Goal: Task Accomplishment & Management: Complete application form

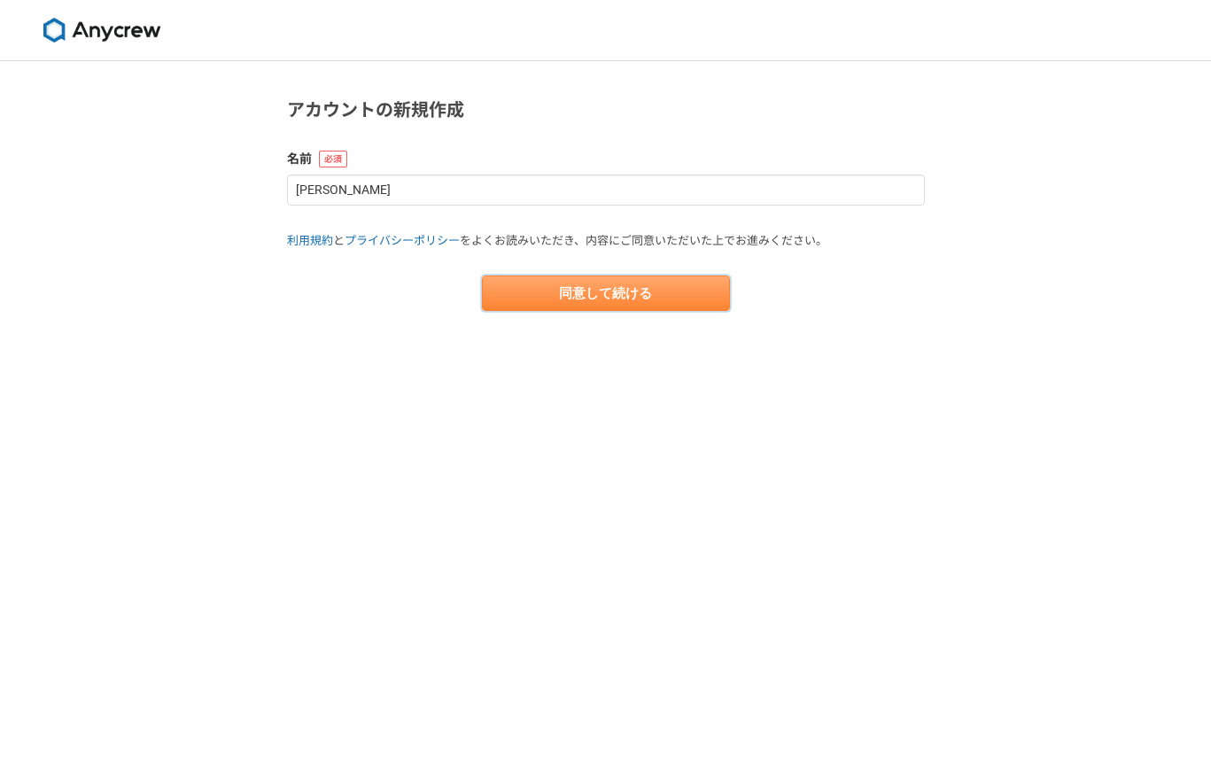
click at [624, 298] on button "同意して続ける" at bounding box center [606, 292] width 248 height 35
select select "13"
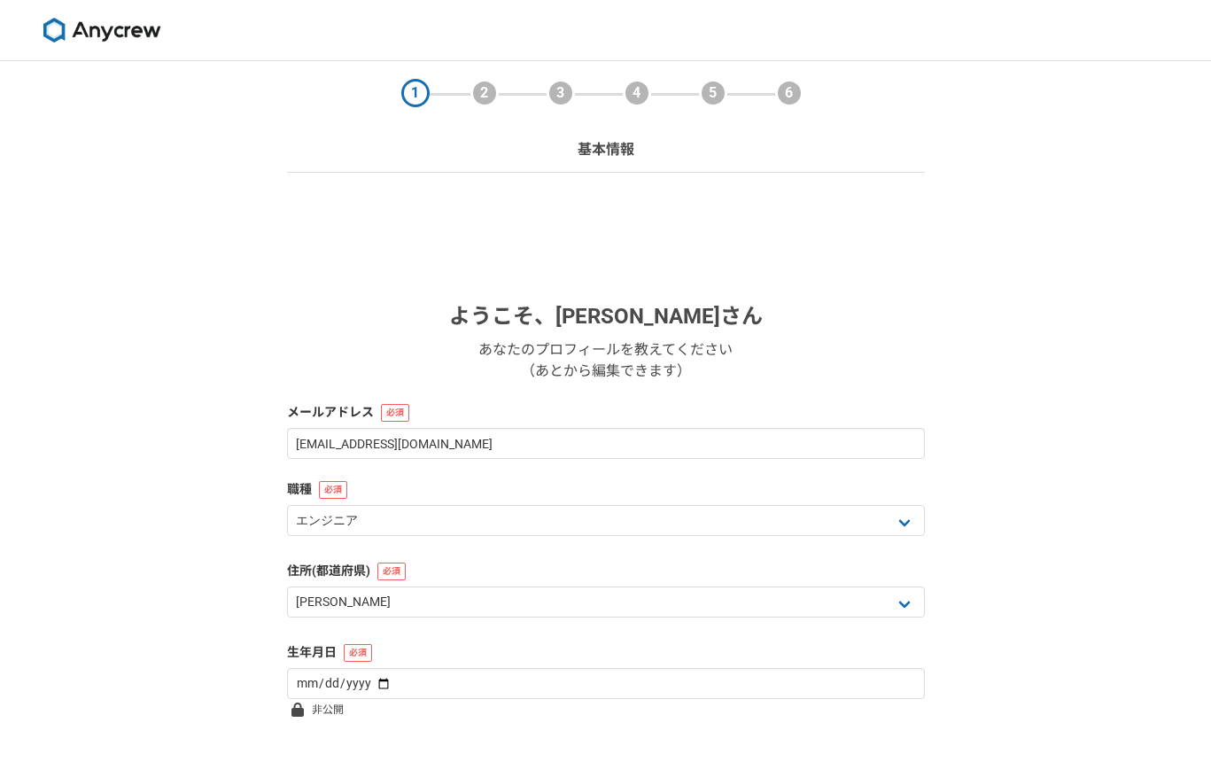
scroll to position [106, 0]
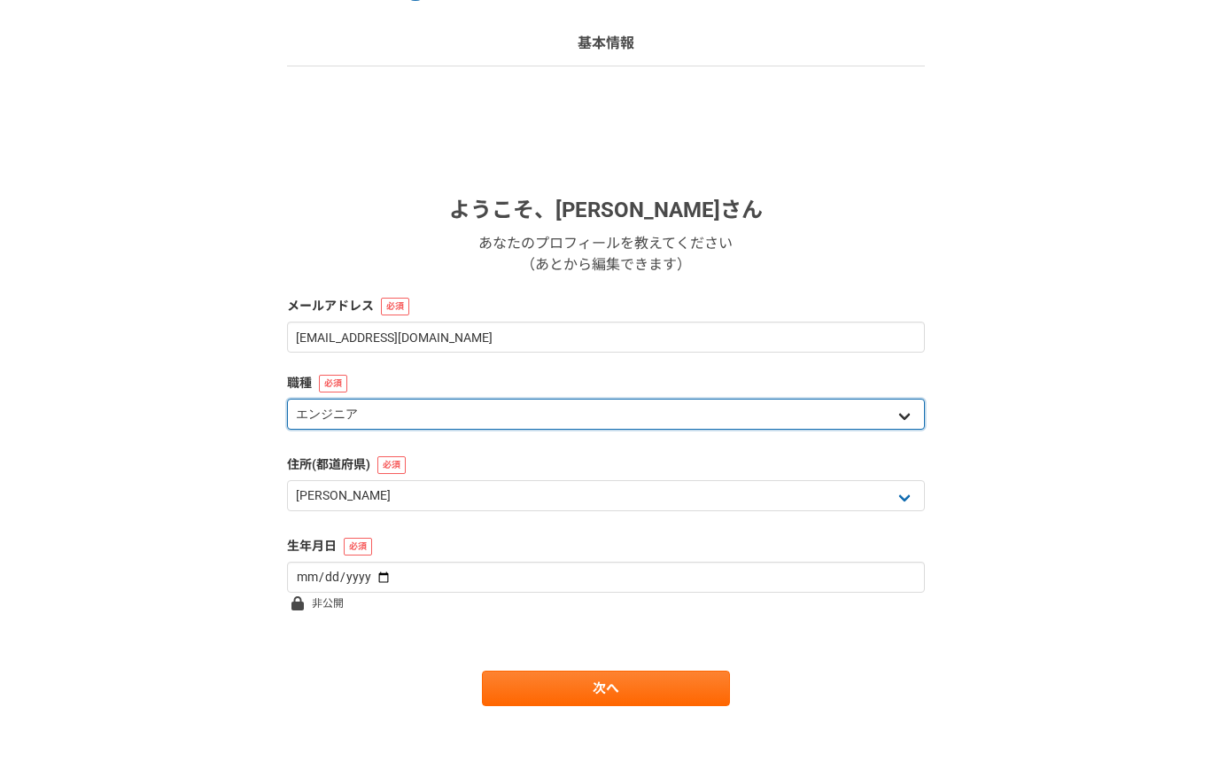
click at [532, 415] on select "エンジニア デザイナー ライター 営業 マーケティング 企画・事業開発 バックオフィス その他" at bounding box center [606, 414] width 638 height 31
click at [287, 399] on select "エンジニア デザイナー ライター 営業 マーケティング 企画・事業開発 バックオフィス その他" at bounding box center [606, 414] width 638 height 31
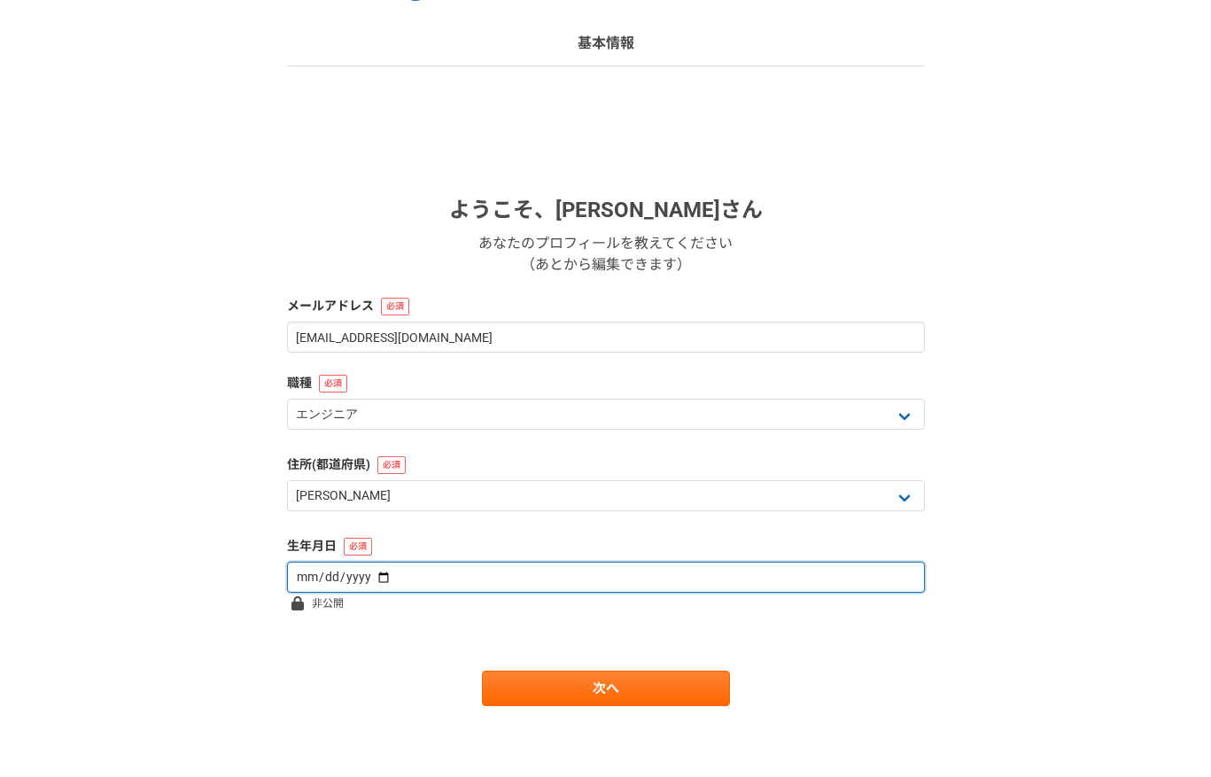
click at [454, 581] on input "date" at bounding box center [606, 577] width 638 height 31
click at [365, 578] on input "date" at bounding box center [606, 577] width 638 height 31
type input "[DATE]"
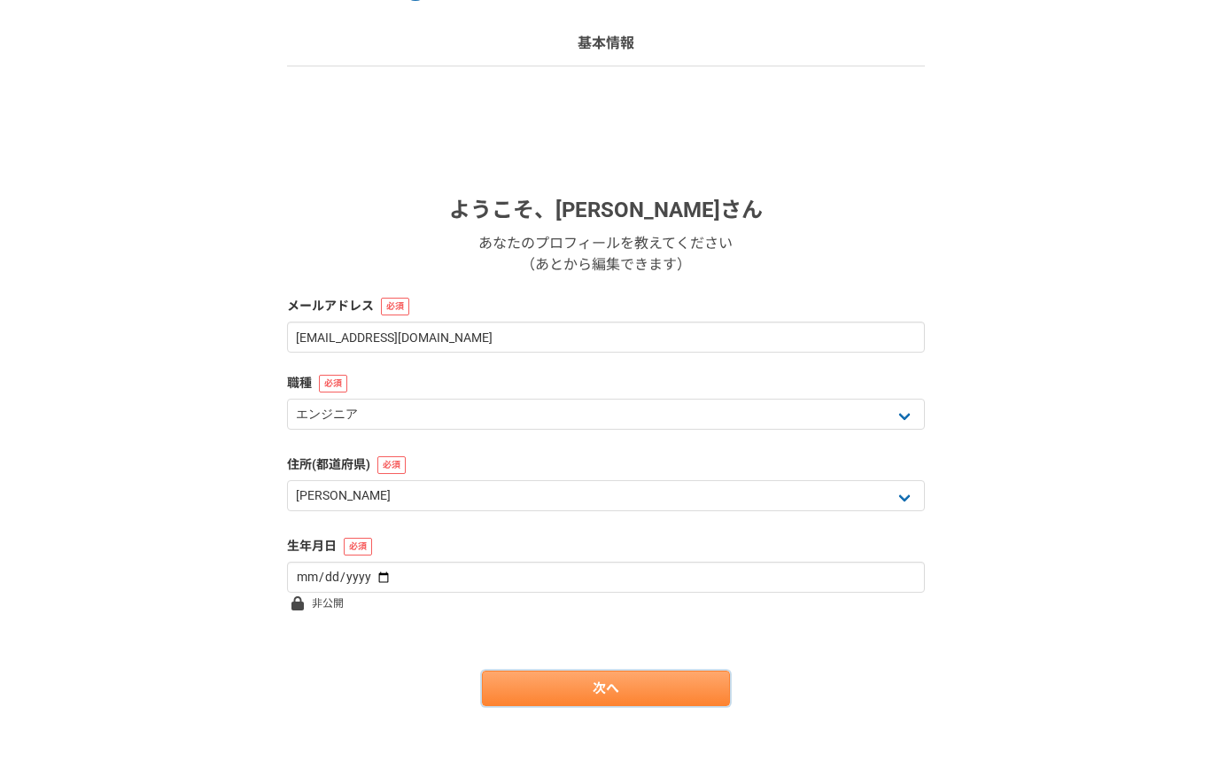
click at [583, 688] on link "次へ" at bounding box center [606, 688] width 248 height 35
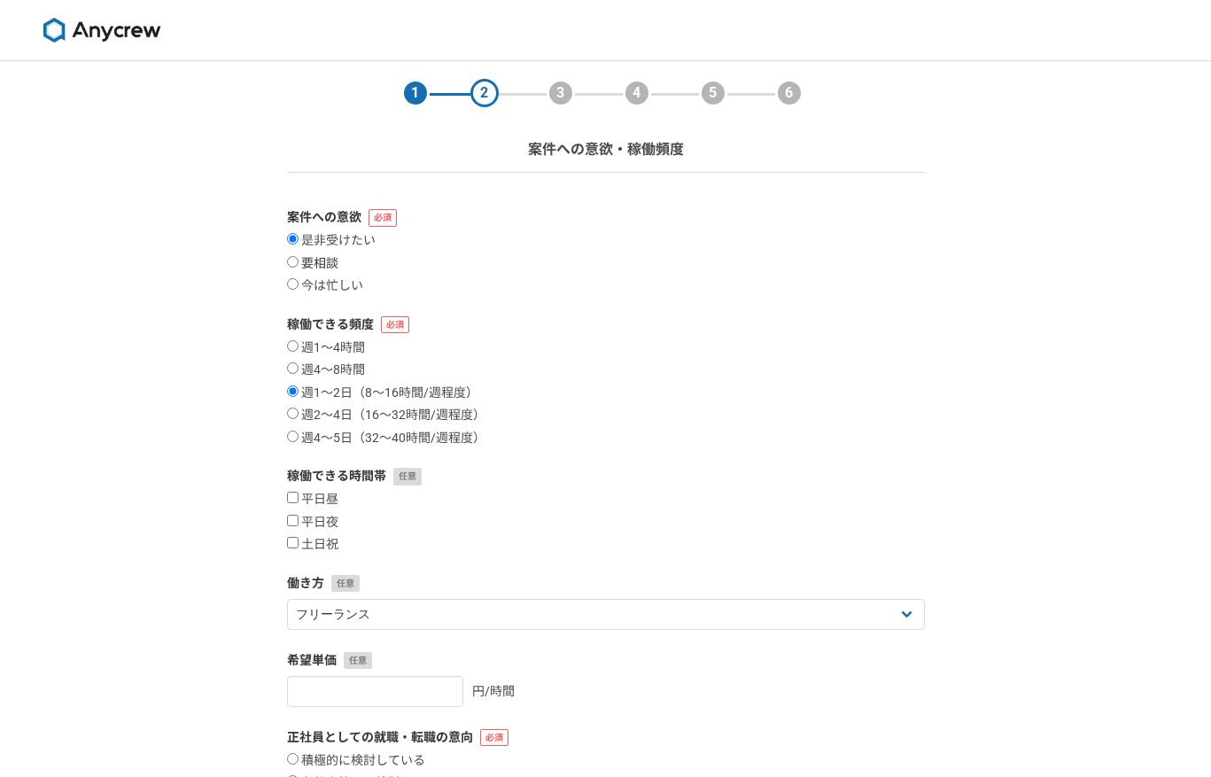
click at [300, 261] on label "要相談" at bounding box center [312, 264] width 51 height 16
click at [299, 261] on input "要相談" at bounding box center [293, 262] width 12 height 12
radio input "true"
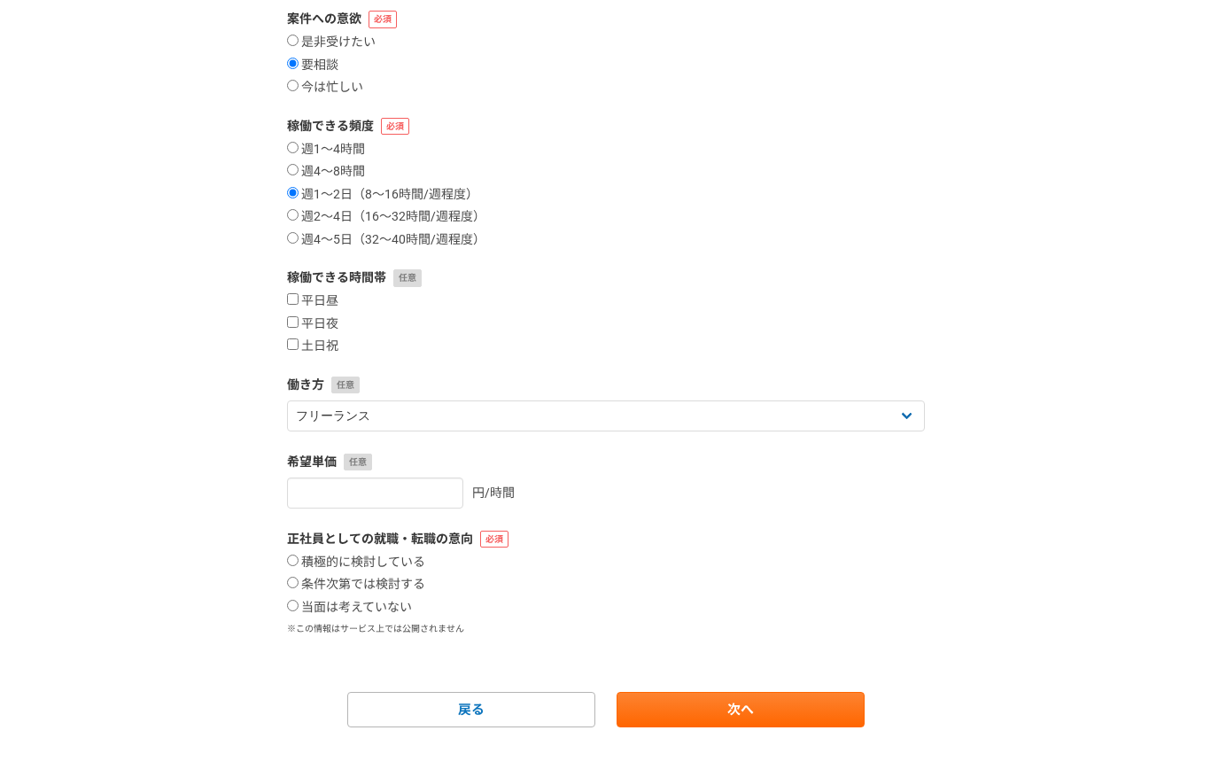
scroll to position [220, 0]
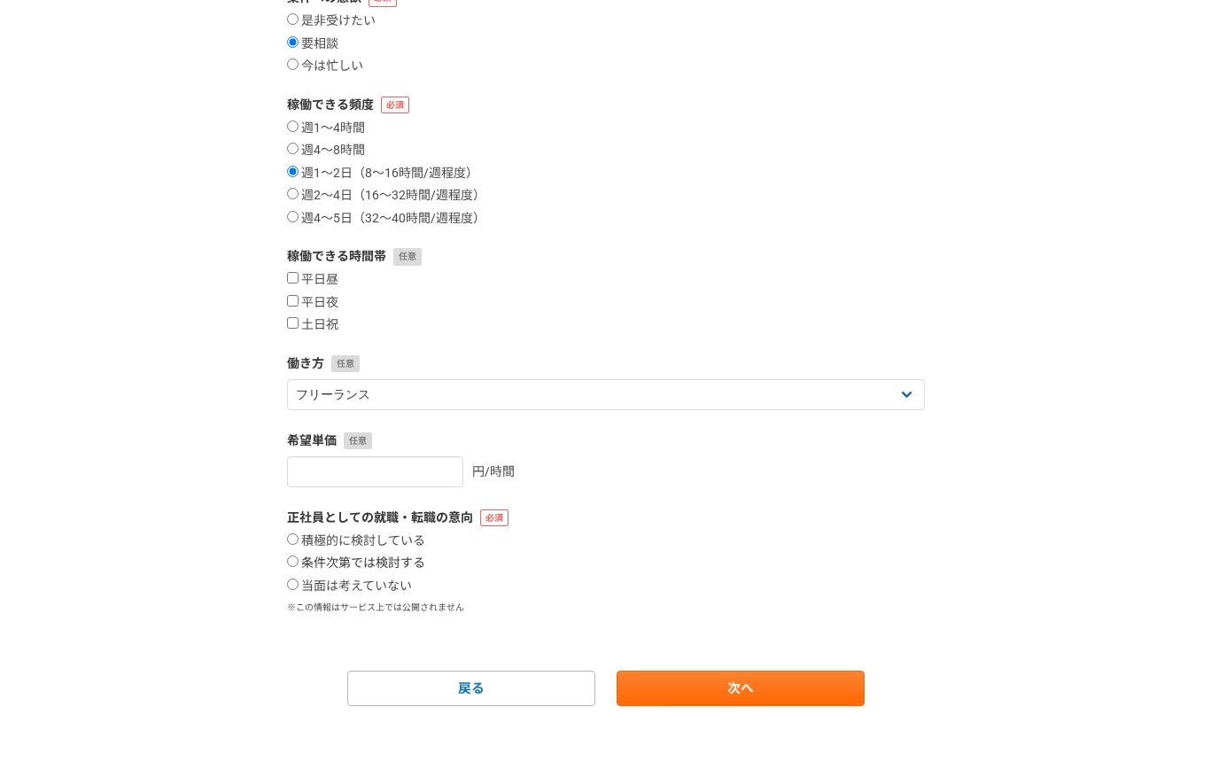
click at [389, 565] on label "条件次第では検討する" at bounding box center [356, 563] width 138 height 16
click at [299, 565] on input "条件次第では検討する" at bounding box center [293, 561] width 12 height 12
radio input "true"
click at [730, 704] on link "次へ" at bounding box center [741, 688] width 248 height 35
select select
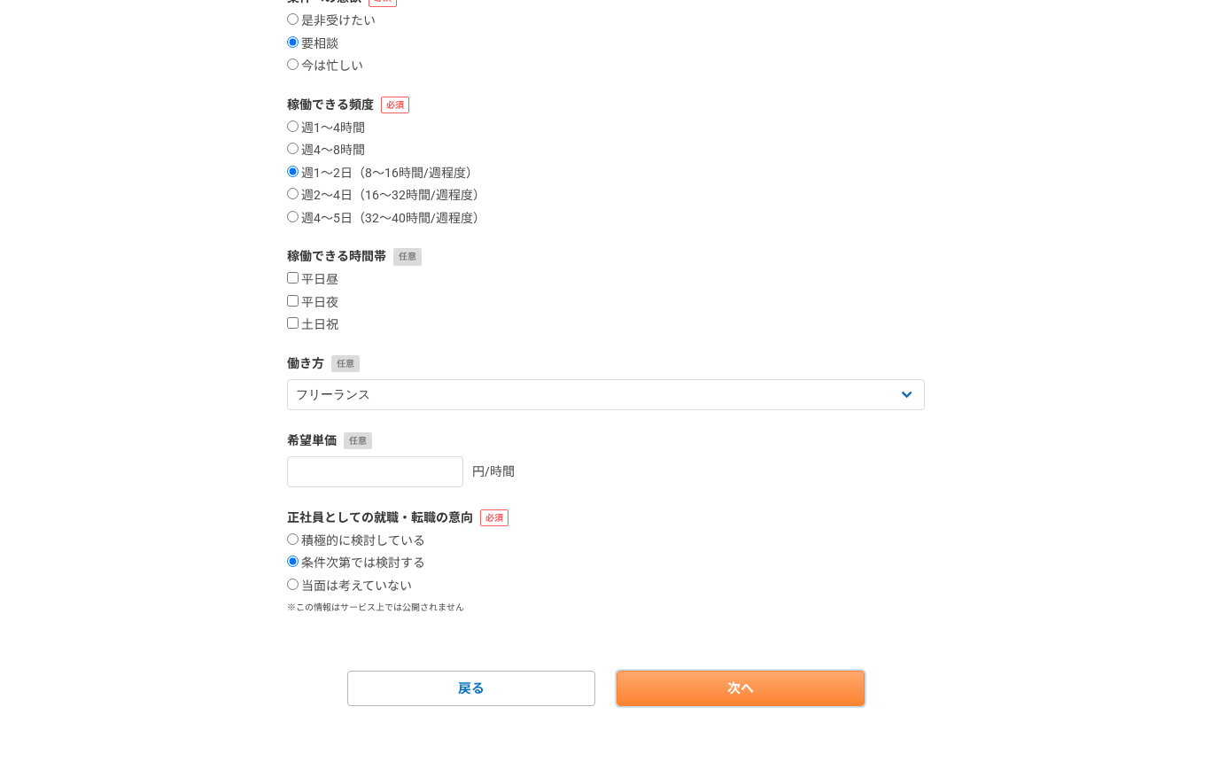
select select
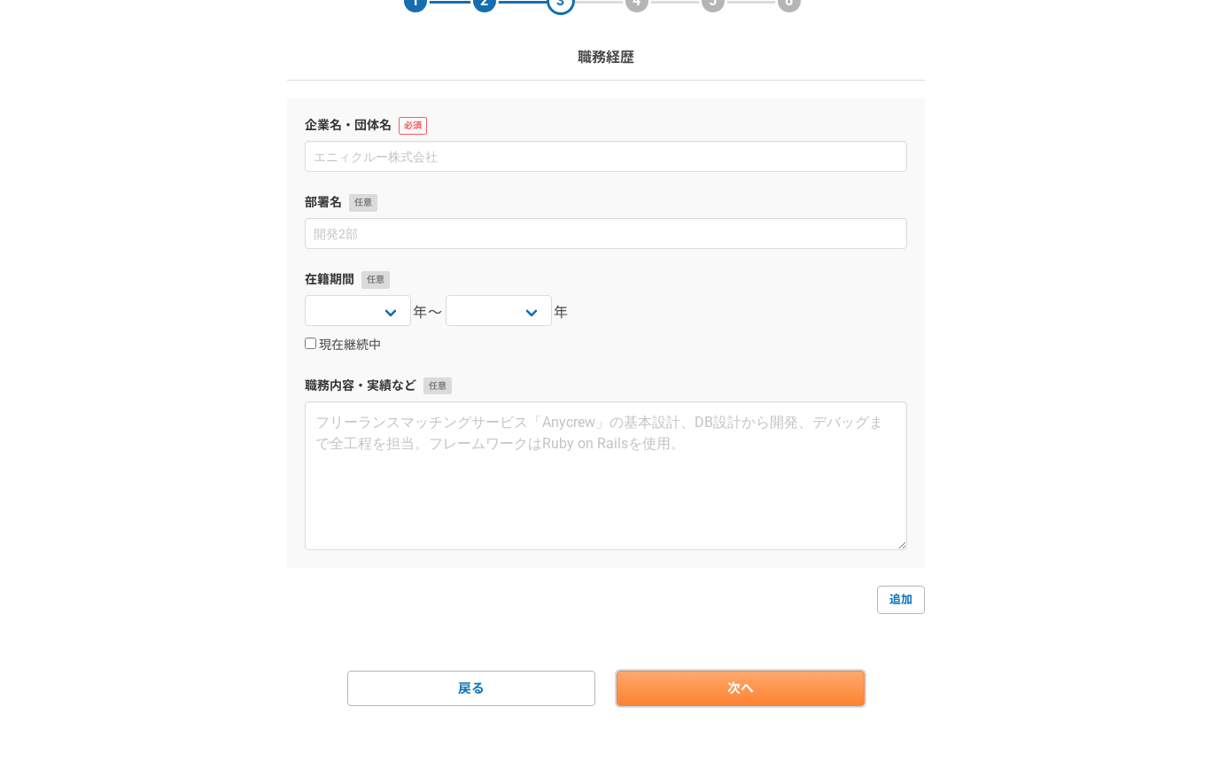
scroll to position [0, 0]
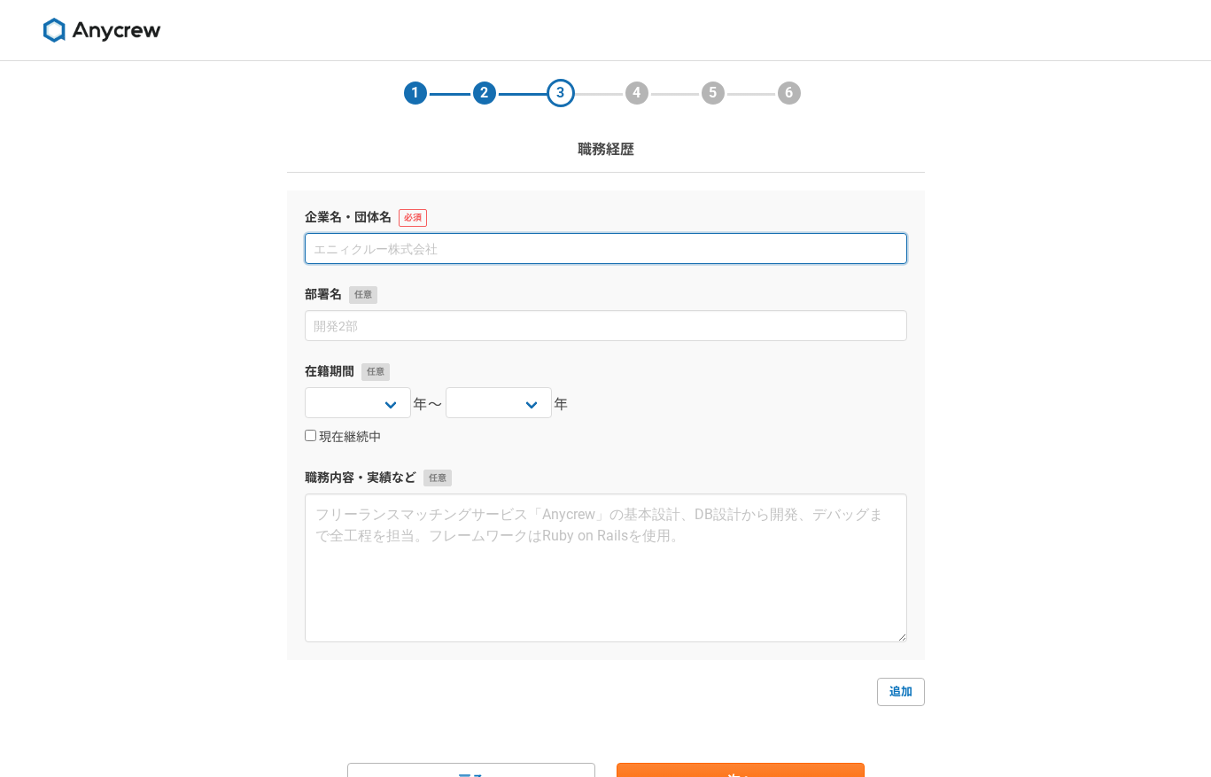
click at [460, 259] on input at bounding box center [606, 248] width 602 height 31
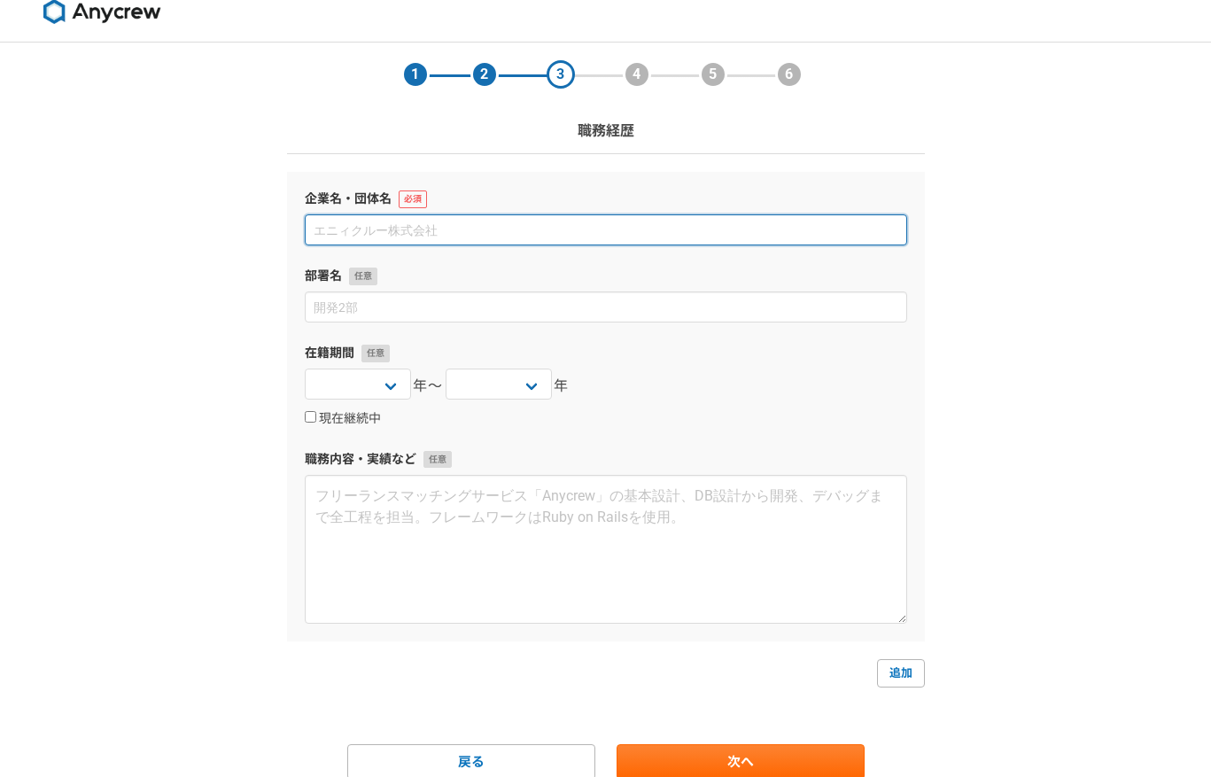
scroll to position [20, 0]
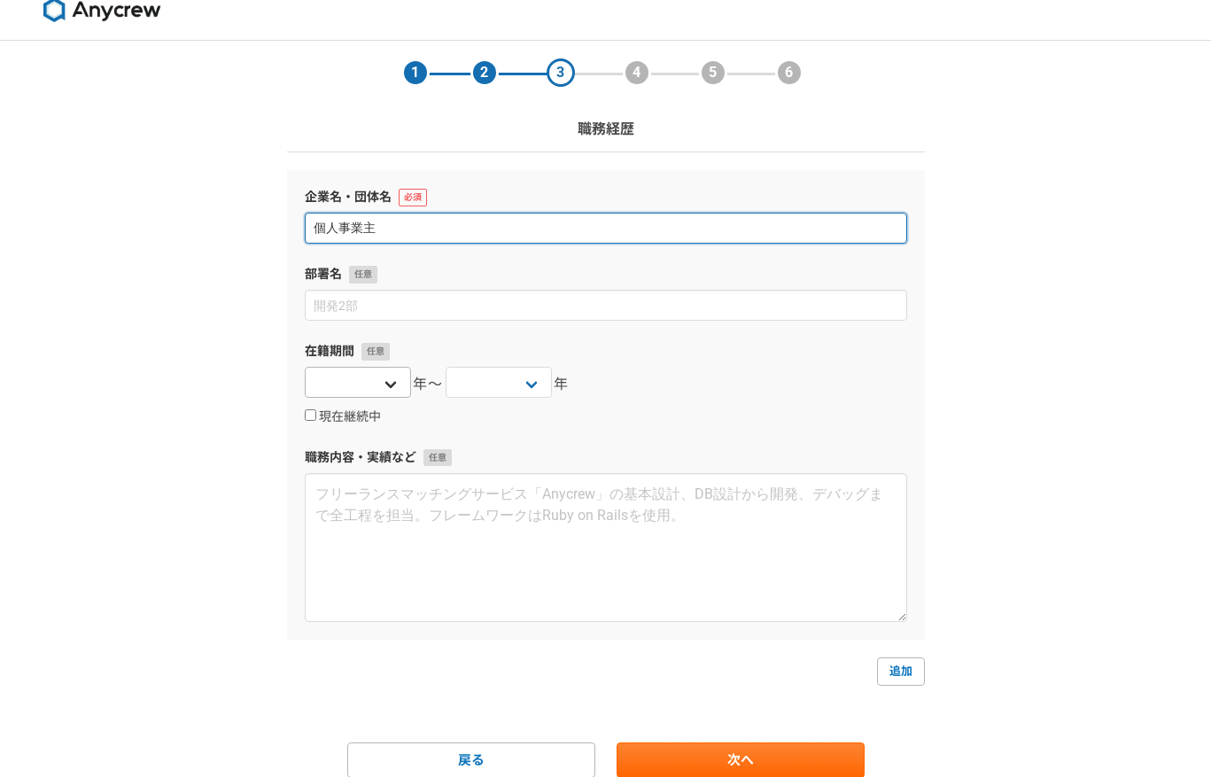
type input "個人事業主"
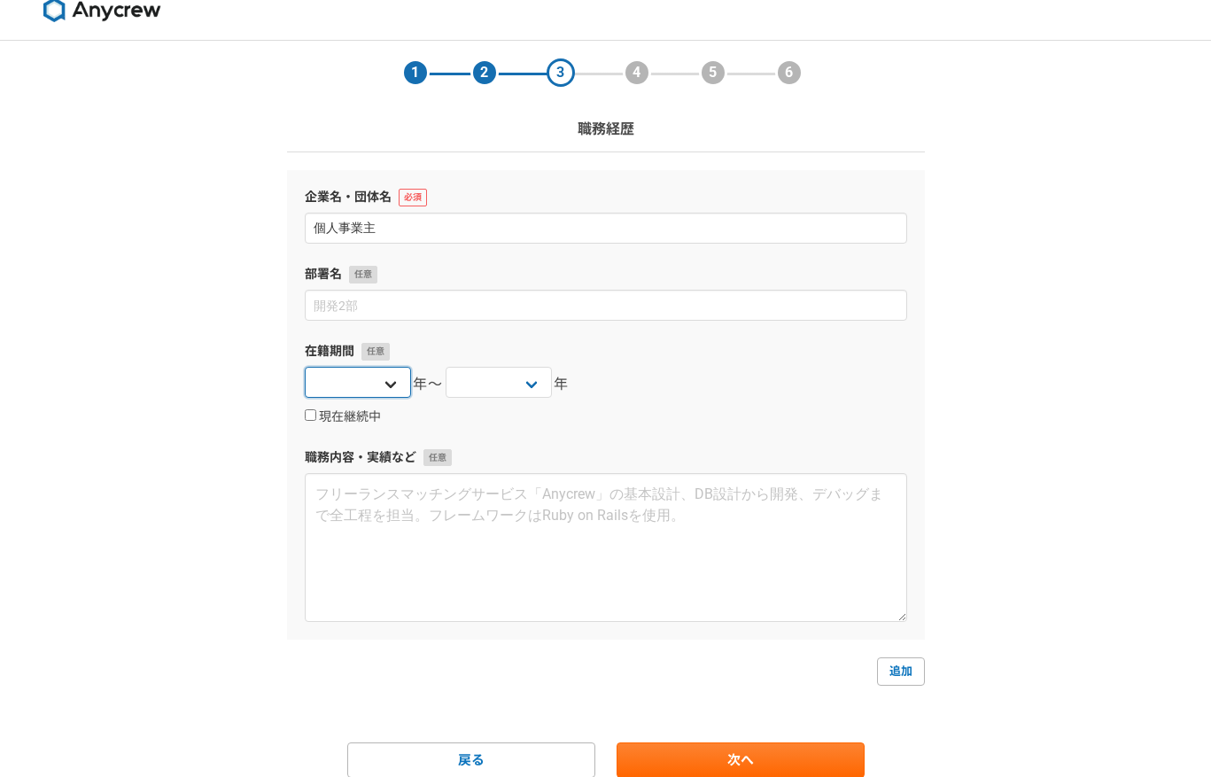
click at [392, 380] on select "2025 2024 2023 2022 2021 2020 2019 2018 2017 2016 2015 2014 2013 2012 2011 2010…" at bounding box center [358, 382] width 106 height 31
select select "2012"
click at [305, 367] on select "2025 2024 2023 2022 2021 2020 2019 2018 2017 2016 2015 2014 2013 2012 2011 2010…" at bounding box center [358, 382] width 106 height 31
click at [527, 384] on select "2025 2024 2023 2022 2021 2020 2019 2018 2017 2016 2015 2014 2013 2012 2011 2010…" at bounding box center [499, 382] width 106 height 31
select select "2025"
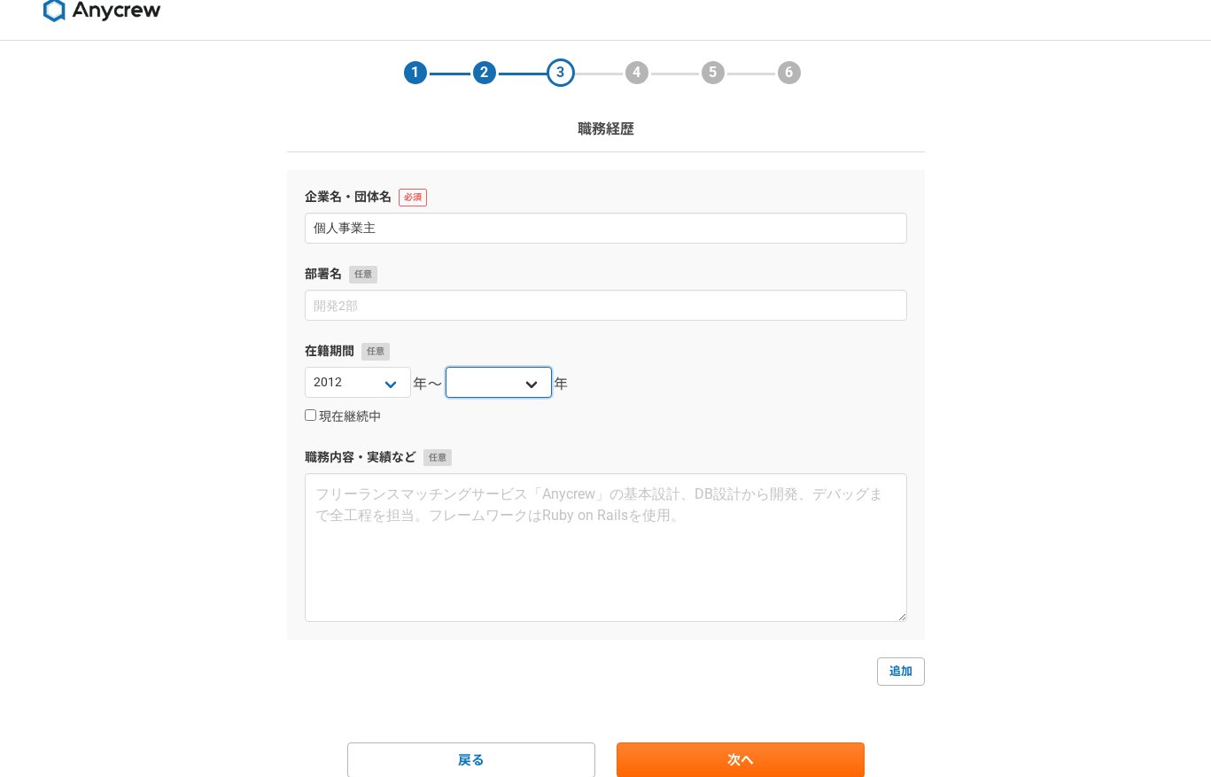
click at [446, 367] on select "2025 2024 2023 2022 2021 2020 2019 2018 2017 2016 2015 2014 2013 2012 2011 2010…" at bounding box center [499, 382] width 106 height 31
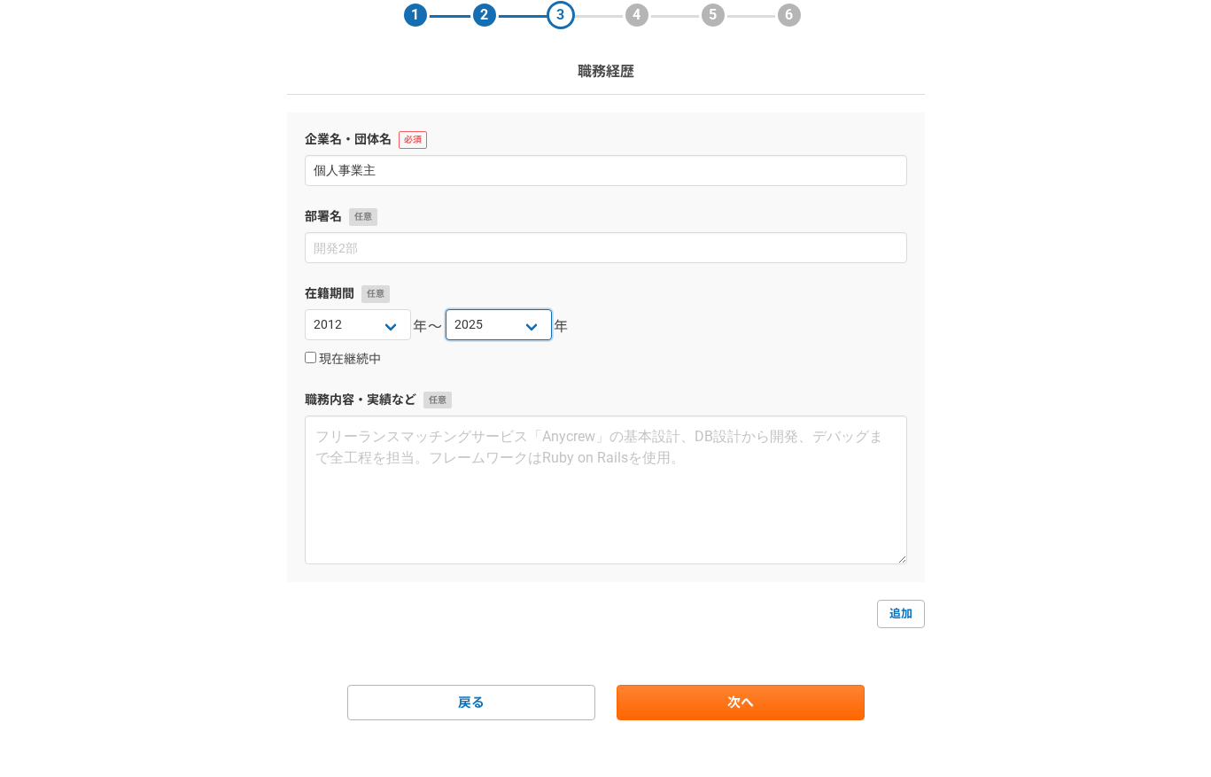
scroll to position [92, 0]
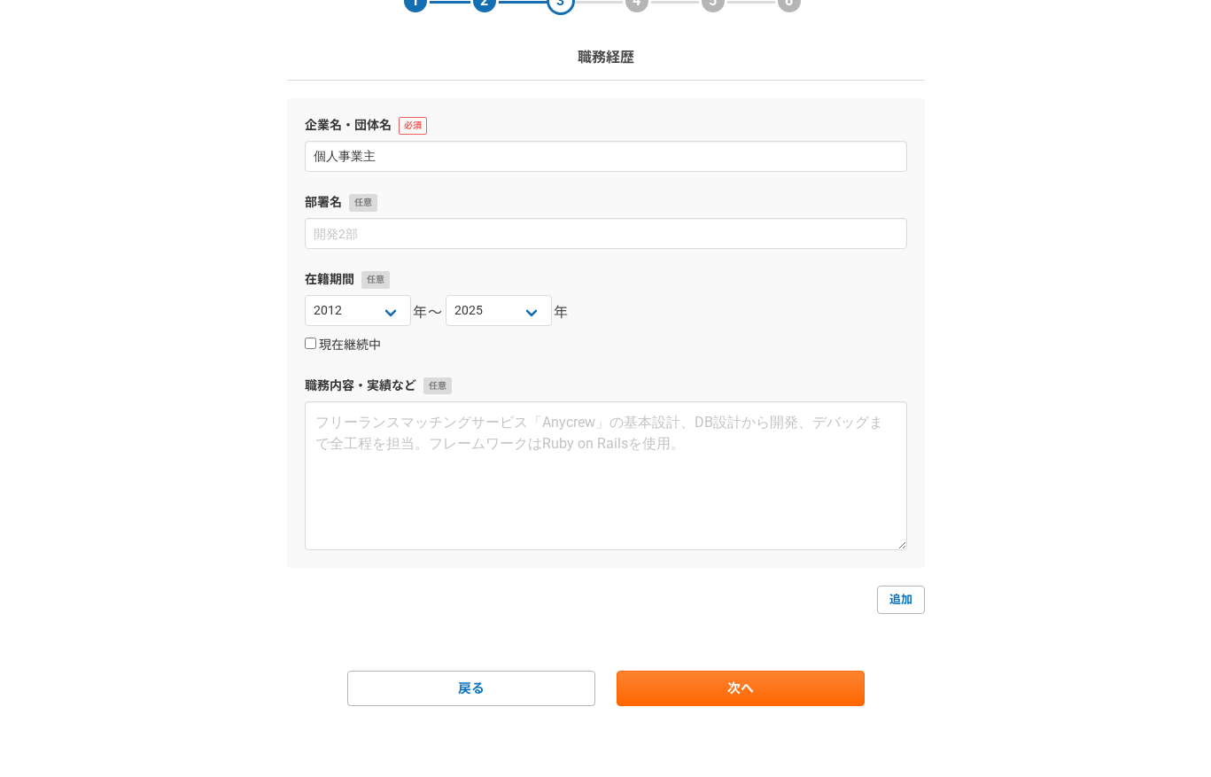
click at [337, 341] on label "現在継続中" at bounding box center [343, 345] width 76 height 16
click at [316, 341] on input "現在継続中" at bounding box center [311, 343] width 12 height 12
checkbox input "true"
click at [386, 313] on select "2025 2024 2023 2022 2021 2020 2019 2018 2017 2016 2015 2014 2013 2012 2011 2010…" at bounding box center [358, 310] width 106 height 31
click at [305, 295] on select "2025 2024 2023 2022 2021 2020 2019 2018 2017 2016 2015 2014 2013 2012 2011 2010…" at bounding box center [358, 310] width 106 height 31
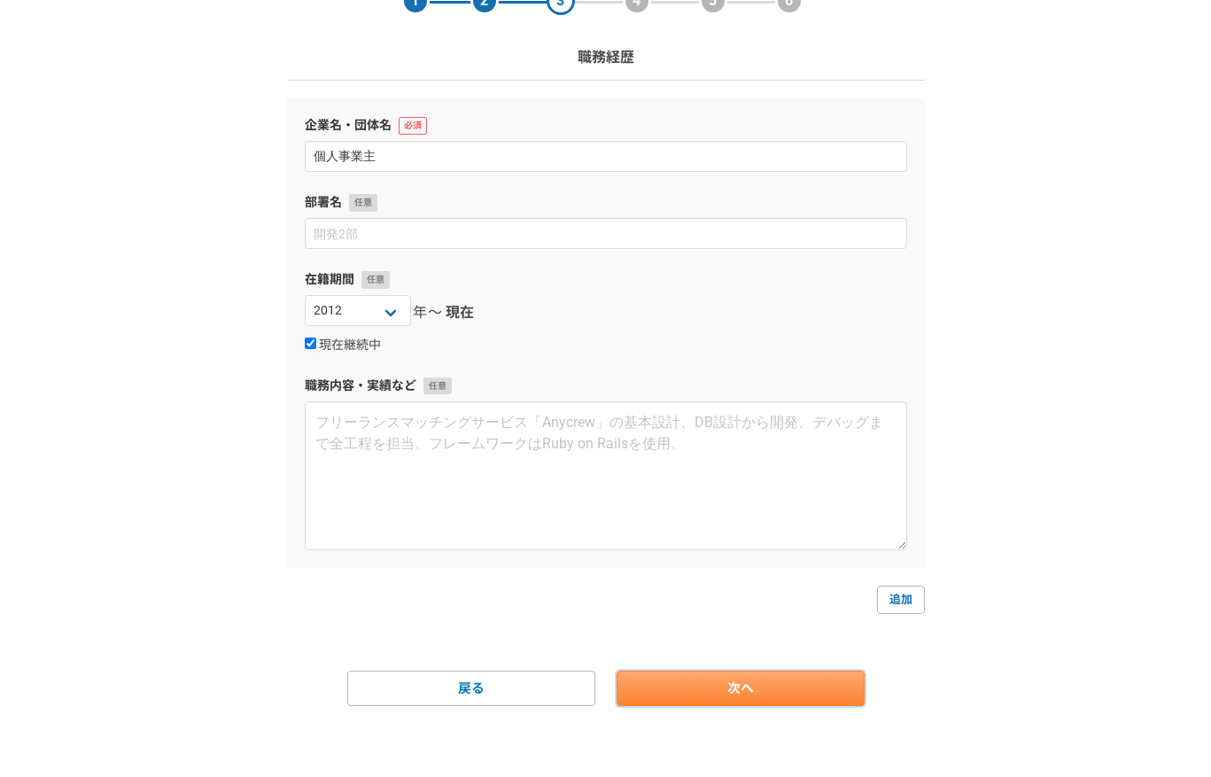
click at [760, 693] on link "次へ" at bounding box center [741, 688] width 248 height 35
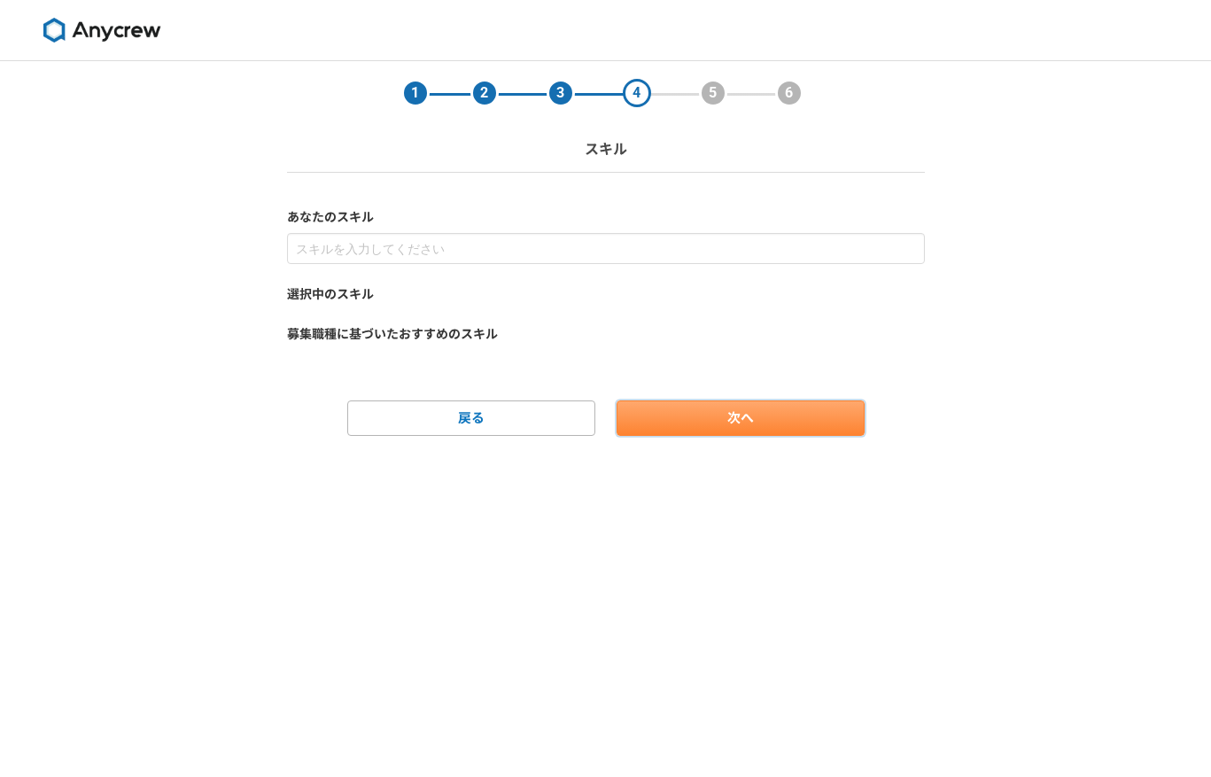
scroll to position [0, 0]
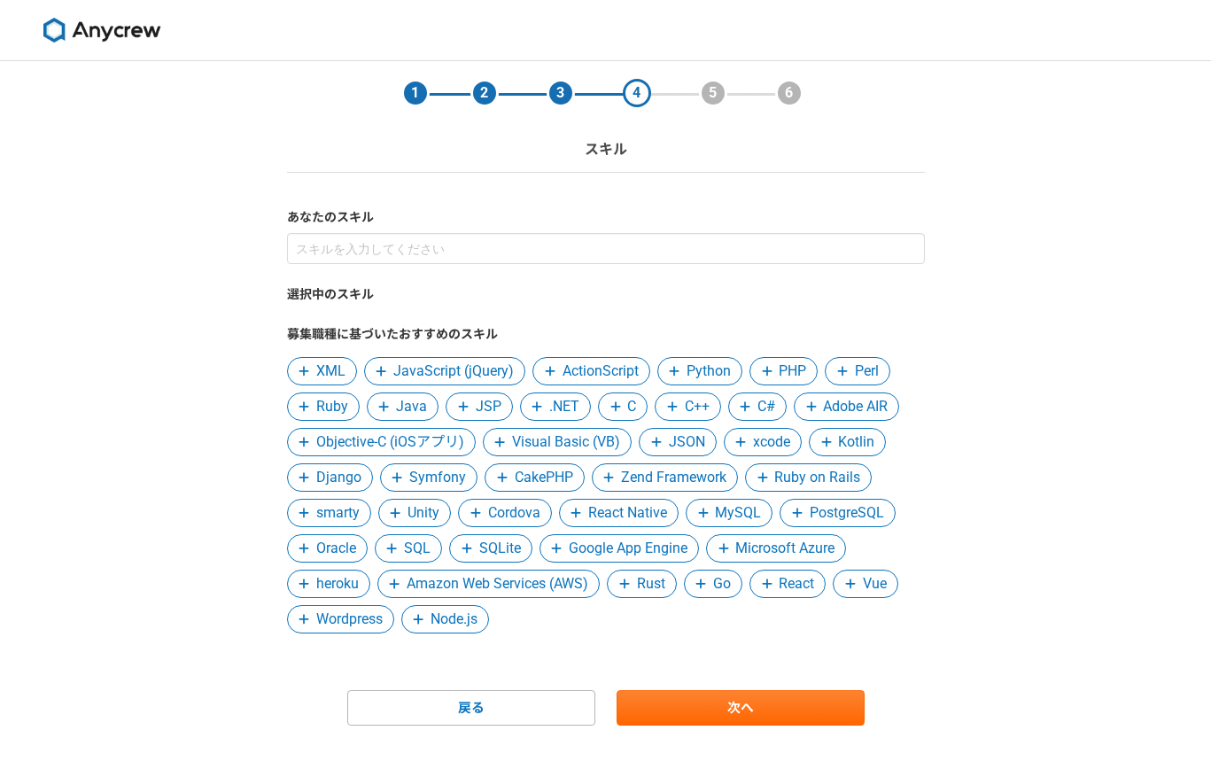
click at [784, 371] on span "PHP" at bounding box center [792, 371] width 27 height 21
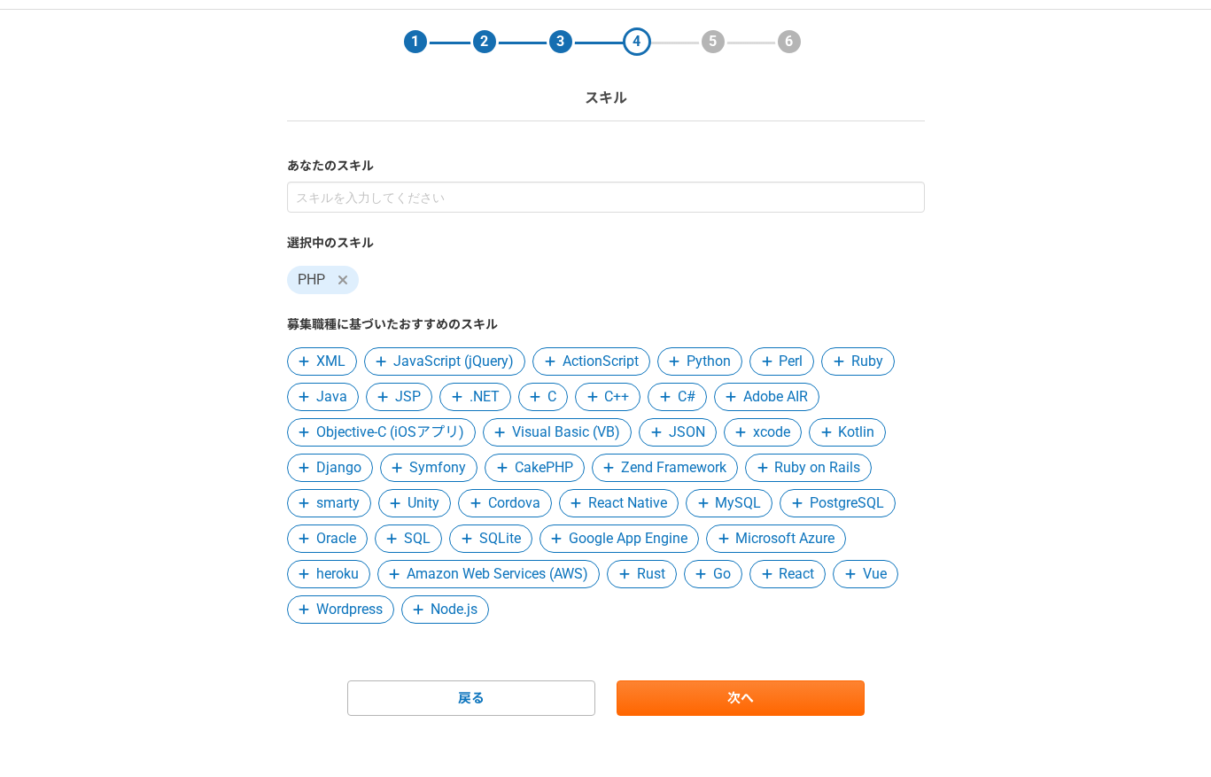
scroll to position [61, 0]
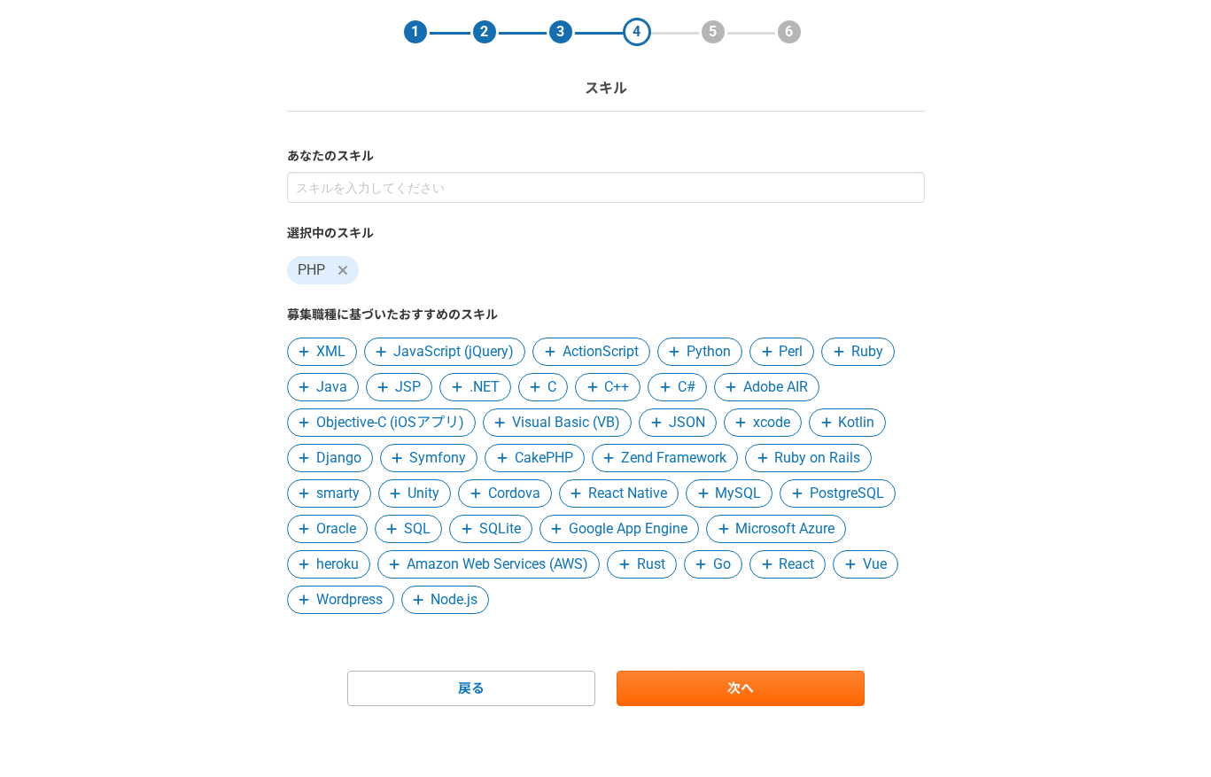
click at [400, 527] on span at bounding box center [392, 528] width 21 height 21
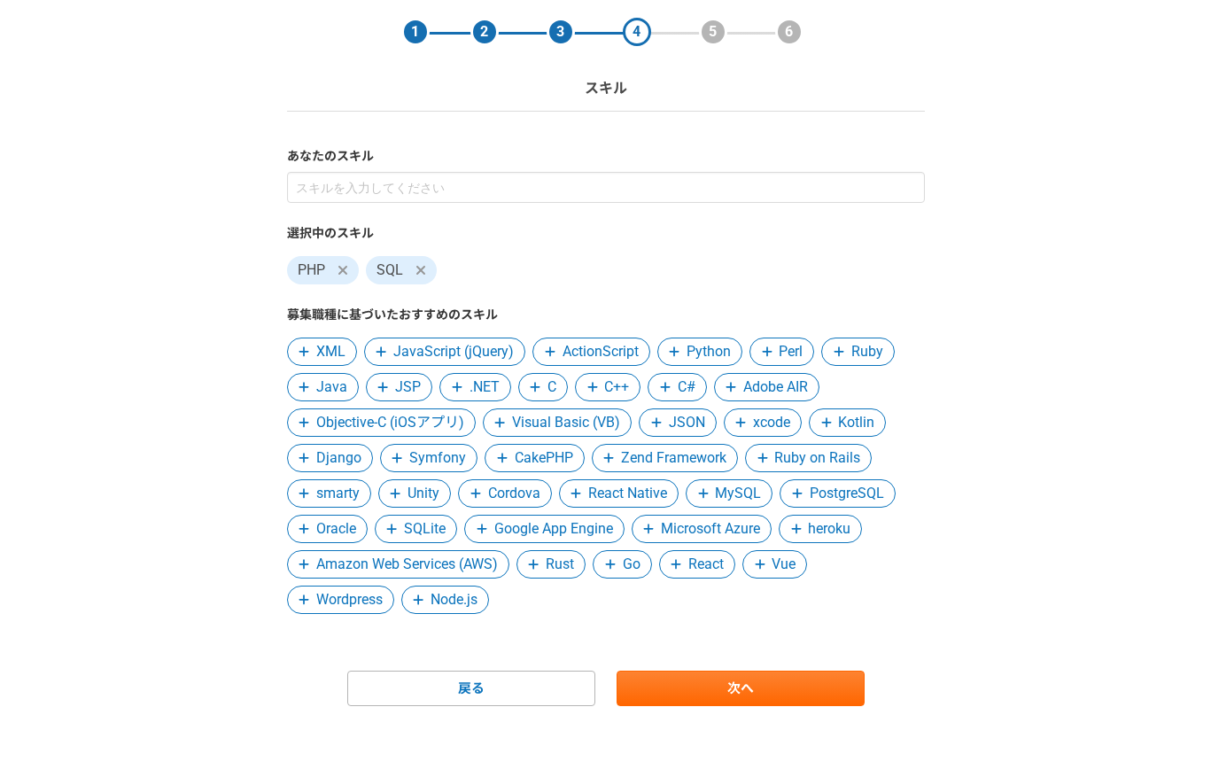
click at [325, 525] on span "Oracle" at bounding box center [336, 528] width 40 height 21
click at [723, 493] on span "MySQL" at bounding box center [738, 493] width 46 height 21
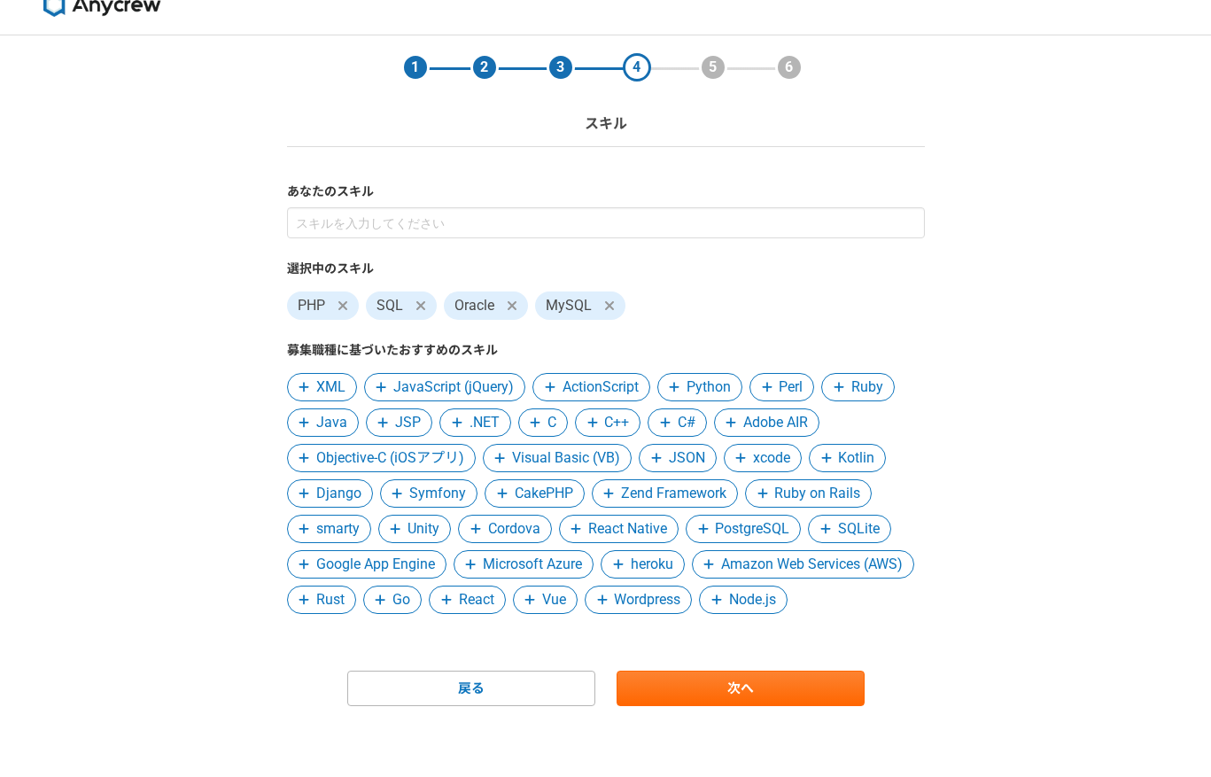
click at [603, 487] on icon at bounding box center [608, 493] width 11 height 12
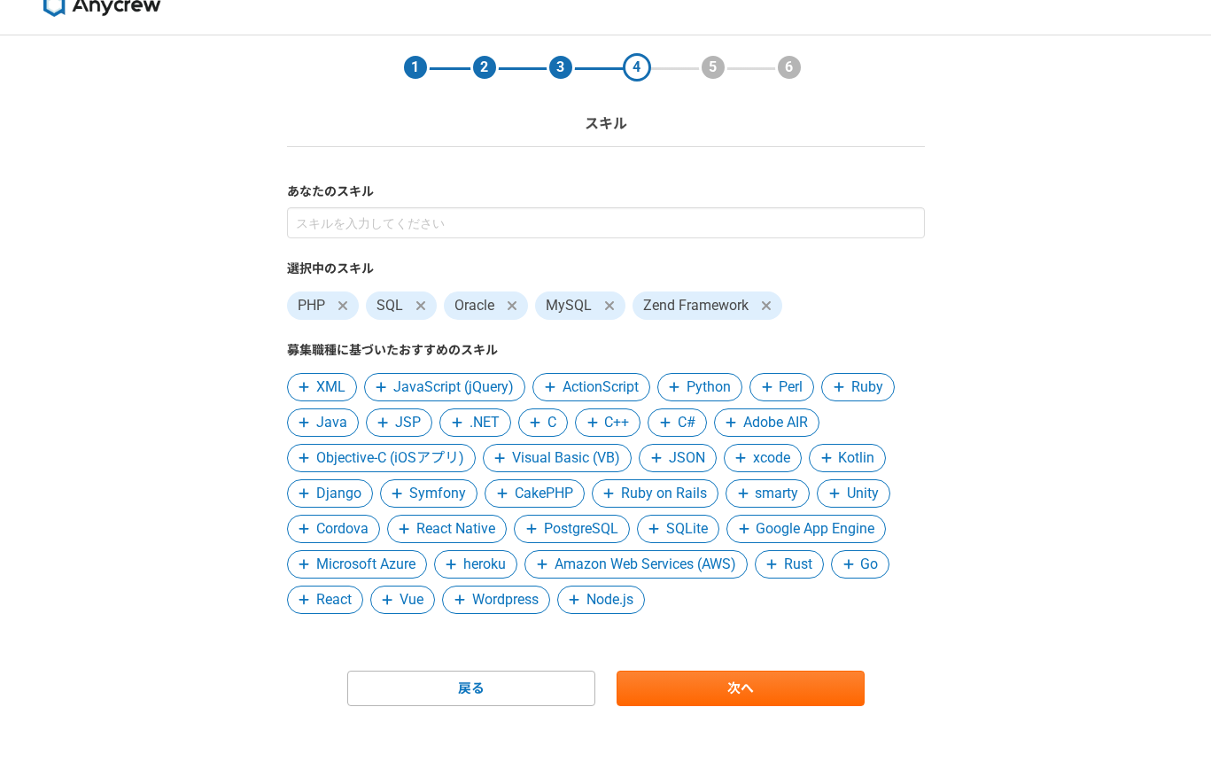
click at [570, 532] on span "PostgreSQL" at bounding box center [581, 528] width 74 height 21
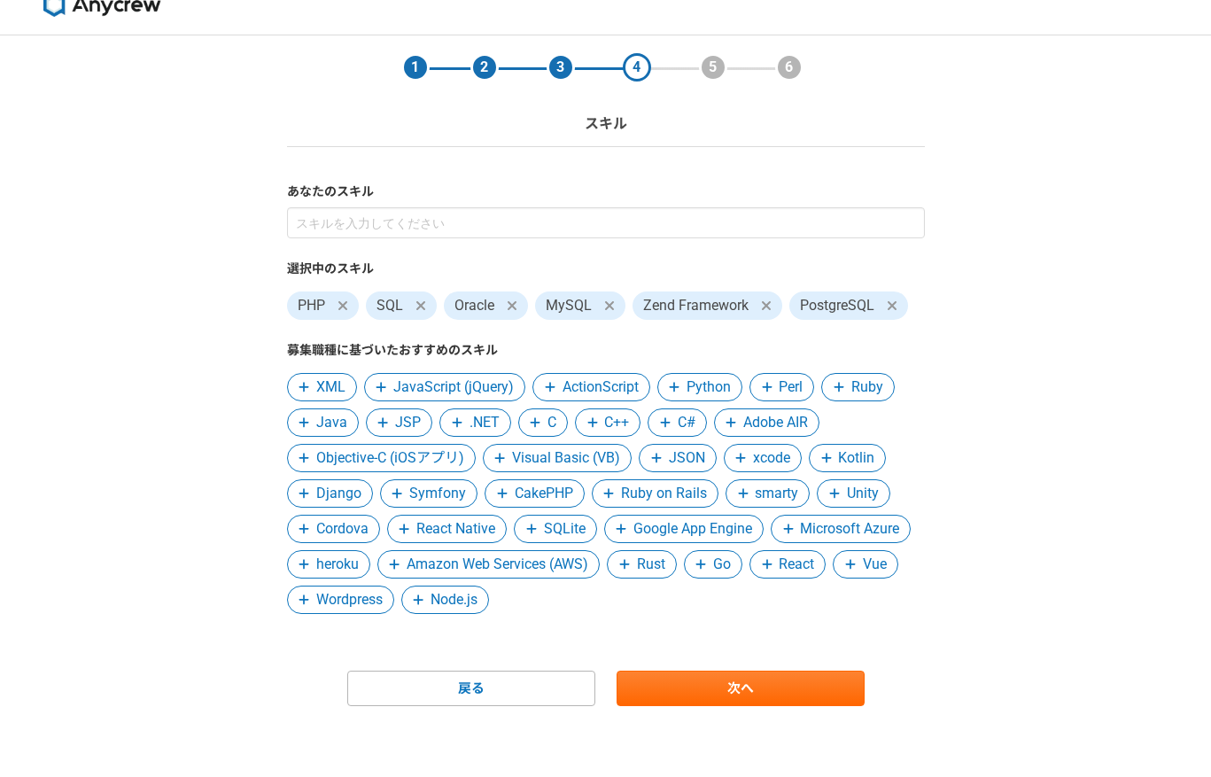
click at [443, 494] on span "Symfony" at bounding box center [437, 493] width 57 height 21
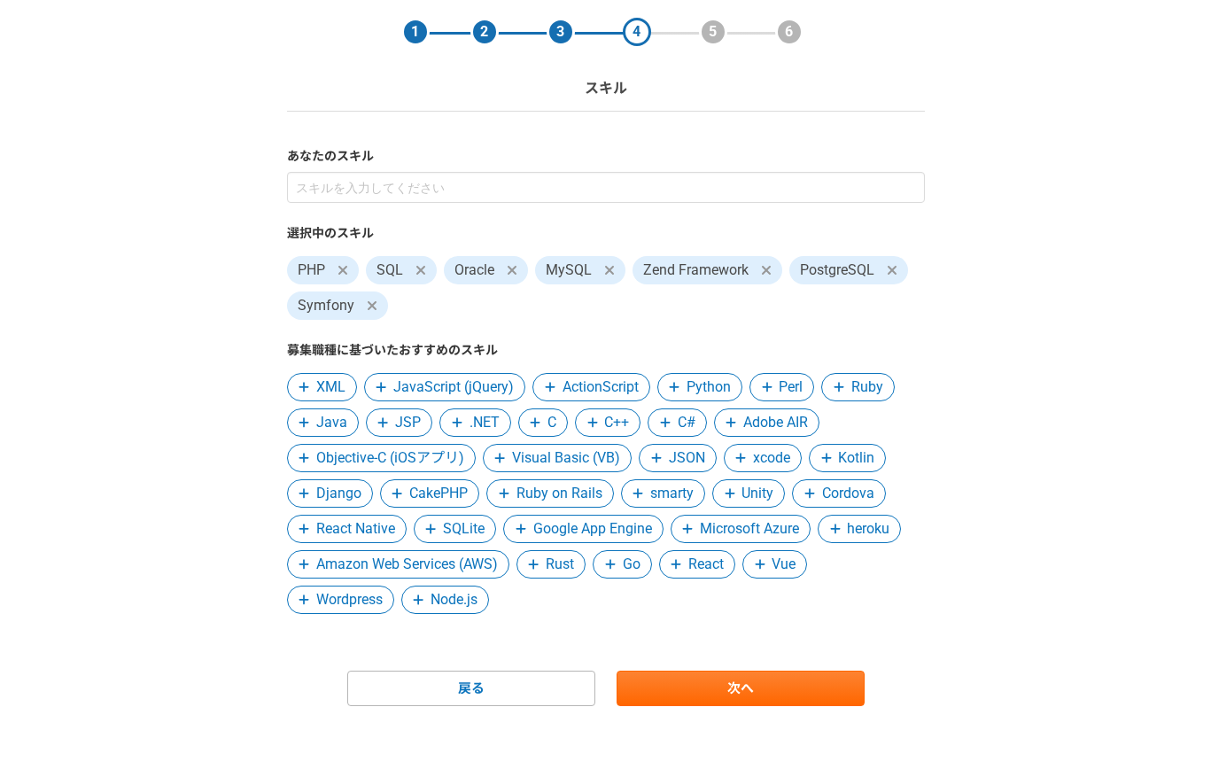
click at [442, 490] on span "CakePHP" at bounding box center [438, 493] width 58 height 21
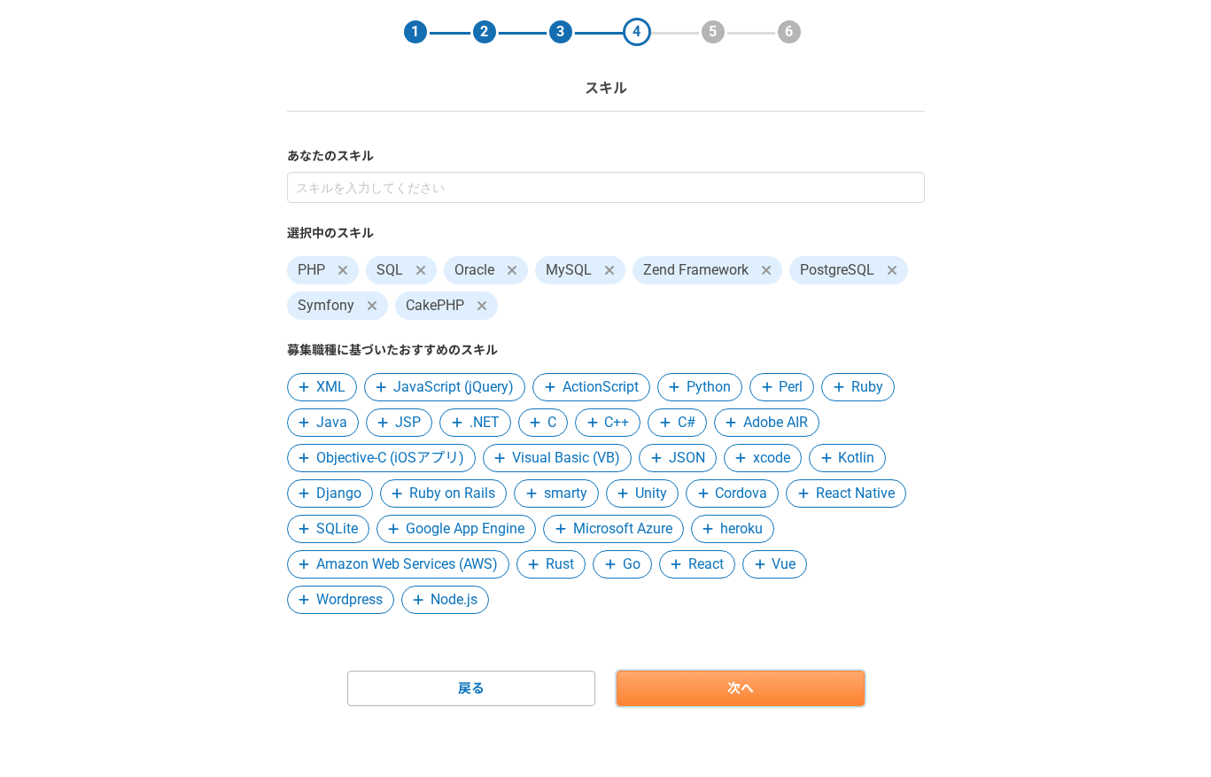
click at [733, 698] on link "次へ" at bounding box center [741, 688] width 248 height 35
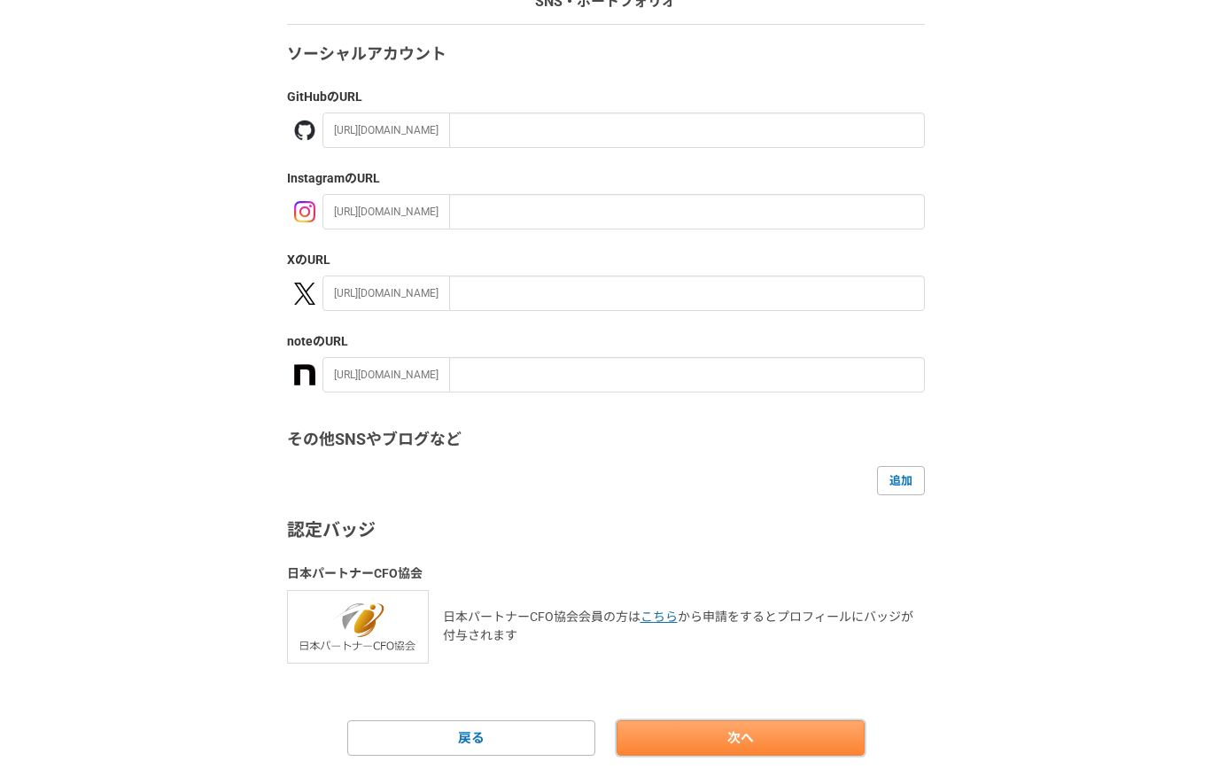
scroll to position [198, 0]
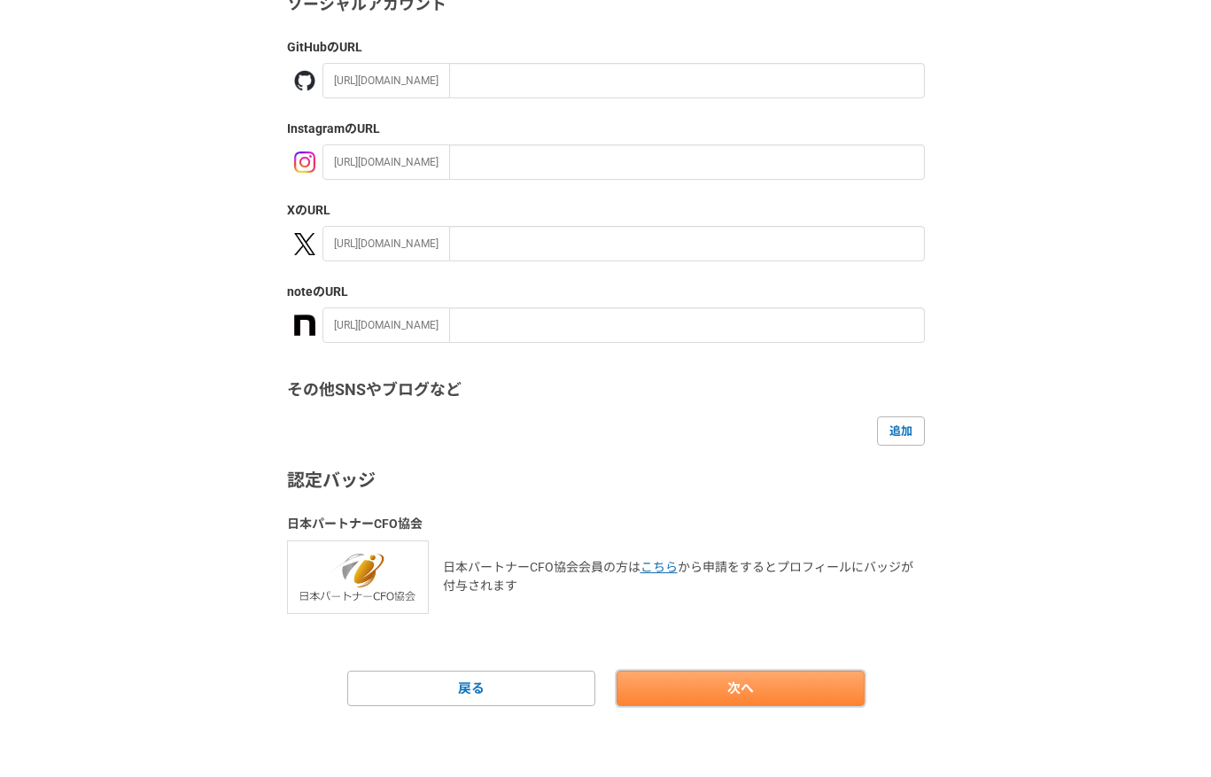
click at [741, 686] on link "次へ" at bounding box center [741, 688] width 248 height 35
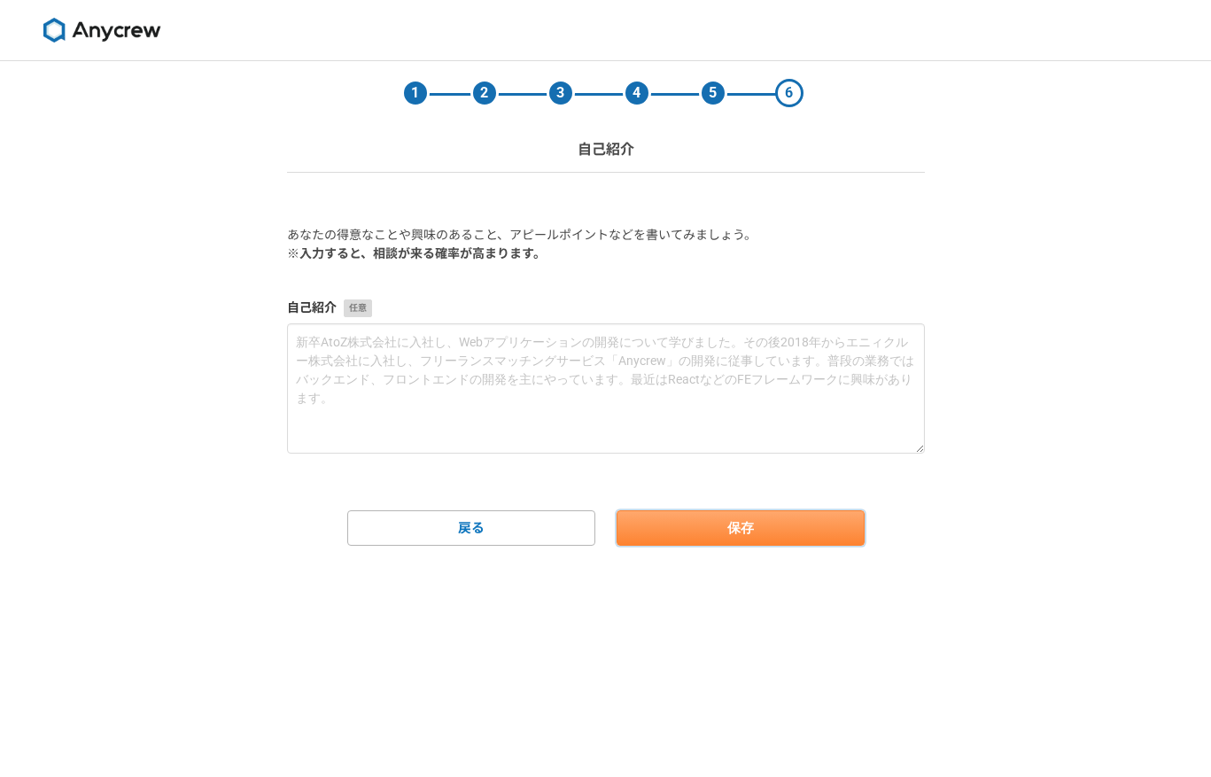
click at [752, 521] on button "保存" at bounding box center [741, 527] width 248 height 35
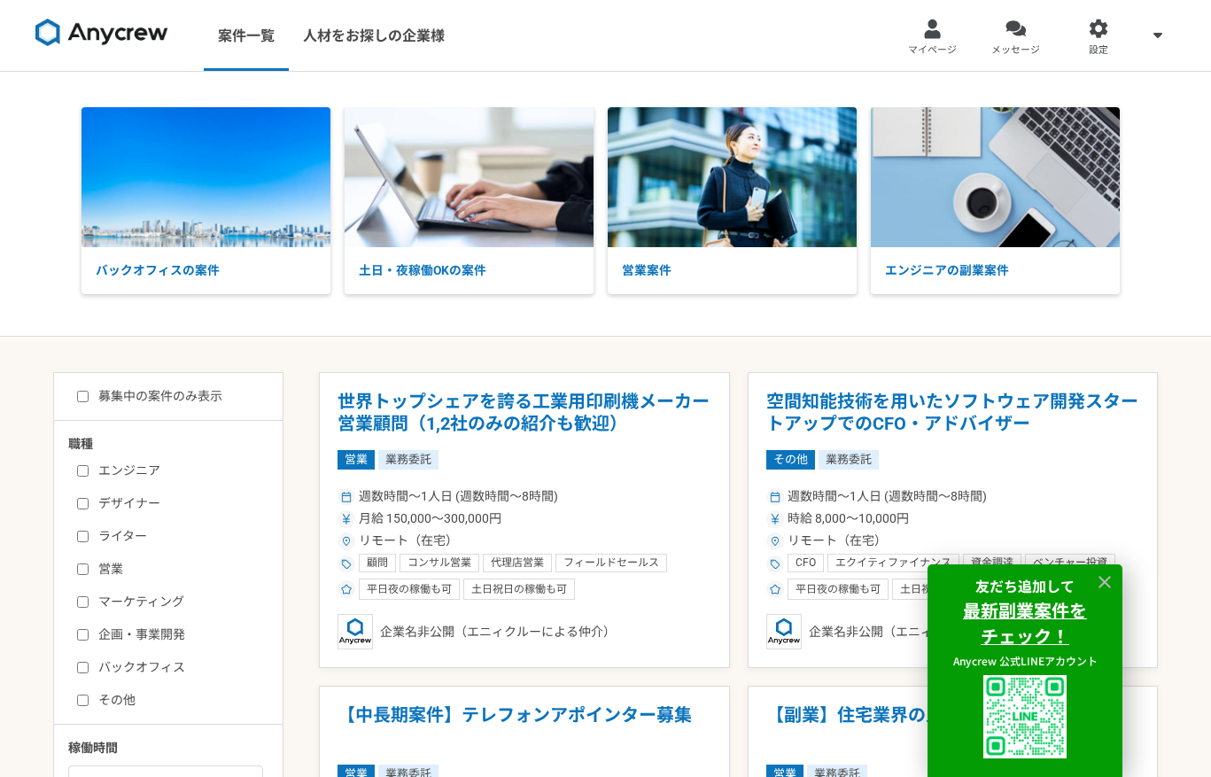
click at [130, 468] on label "エンジニア" at bounding box center [179, 471] width 204 height 19
click at [89, 468] on input "エンジニア" at bounding box center [83, 471] width 12 height 12
checkbox input "true"
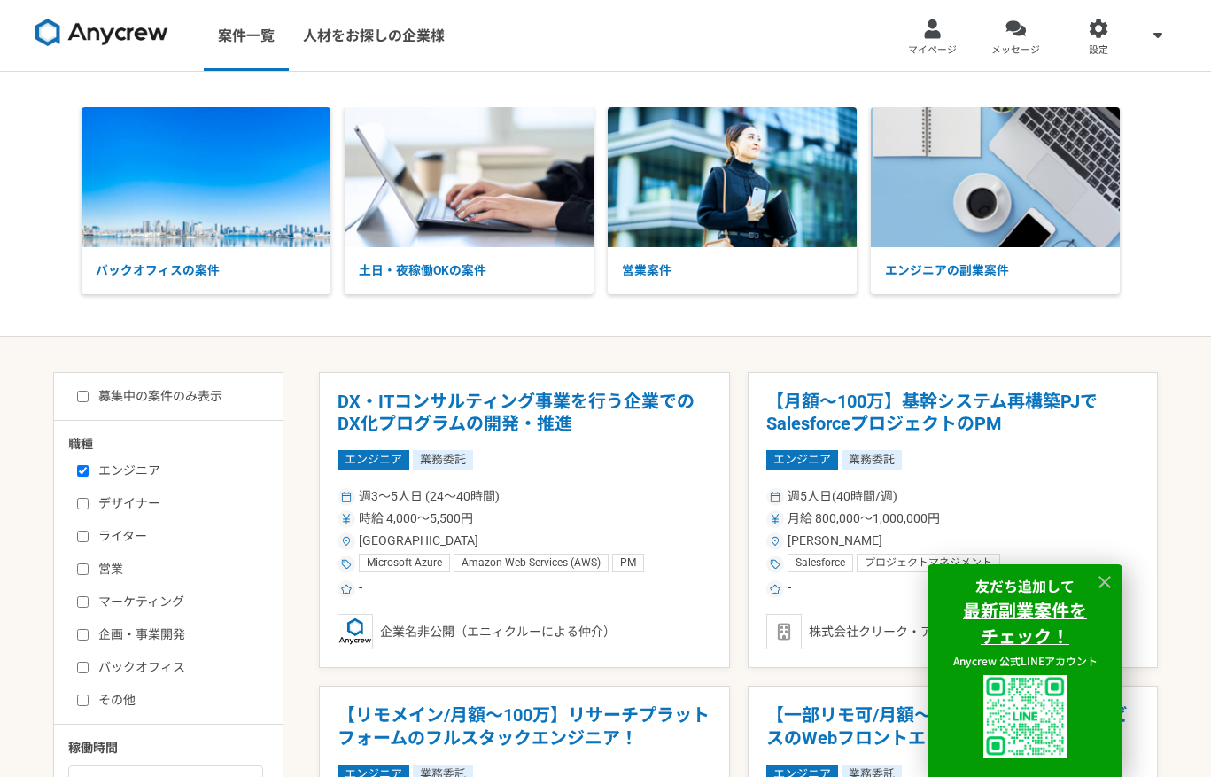
click at [190, 394] on label "募集中の案件のみ表示" at bounding box center [149, 396] width 145 height 19
click at [89, 394] on input "募集中の案件のみ表示" at bounding box center [83, 397] width 12 height 12
checkbox input "true"
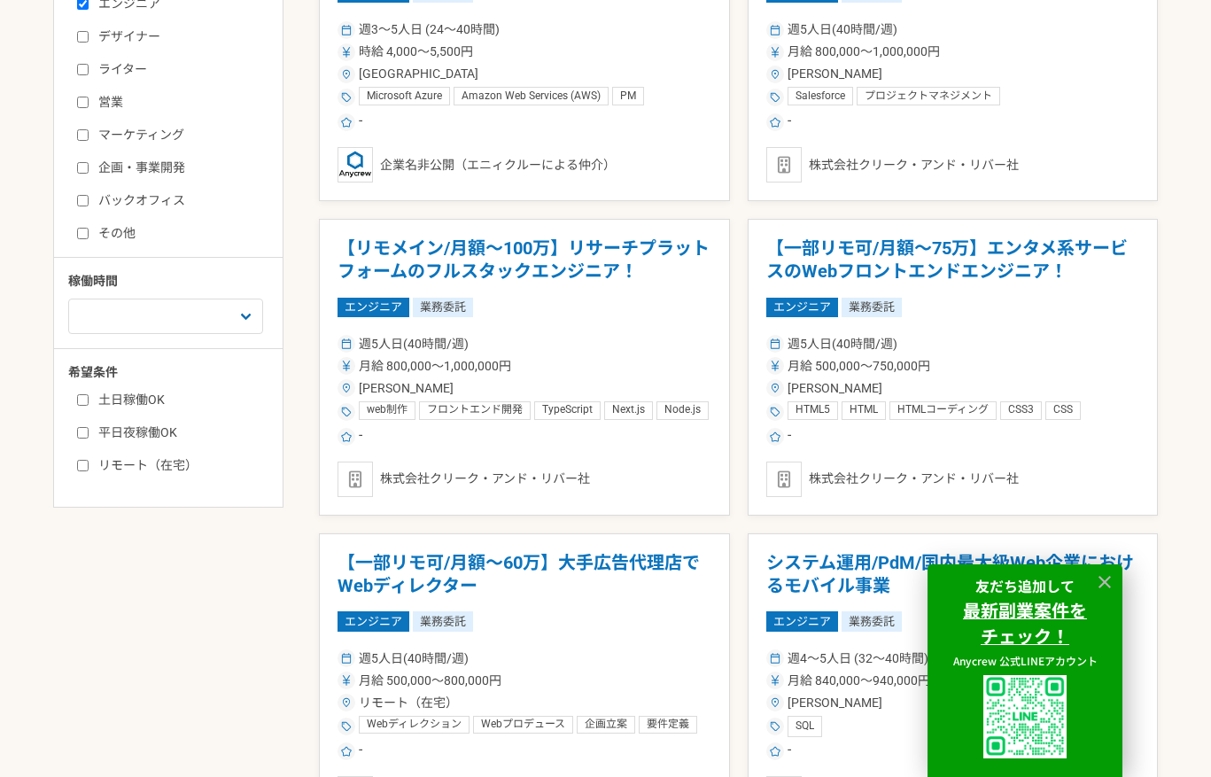
scroll to position [466, 0]
click at [161, 468] on label "リモート（在宅）" at bounding box center [179, 466] width 204 height 19
click at [89, 468] on input "リモート（在宅）" at bounding box center [83, 467] width 12 height 12
checkbox input "true"
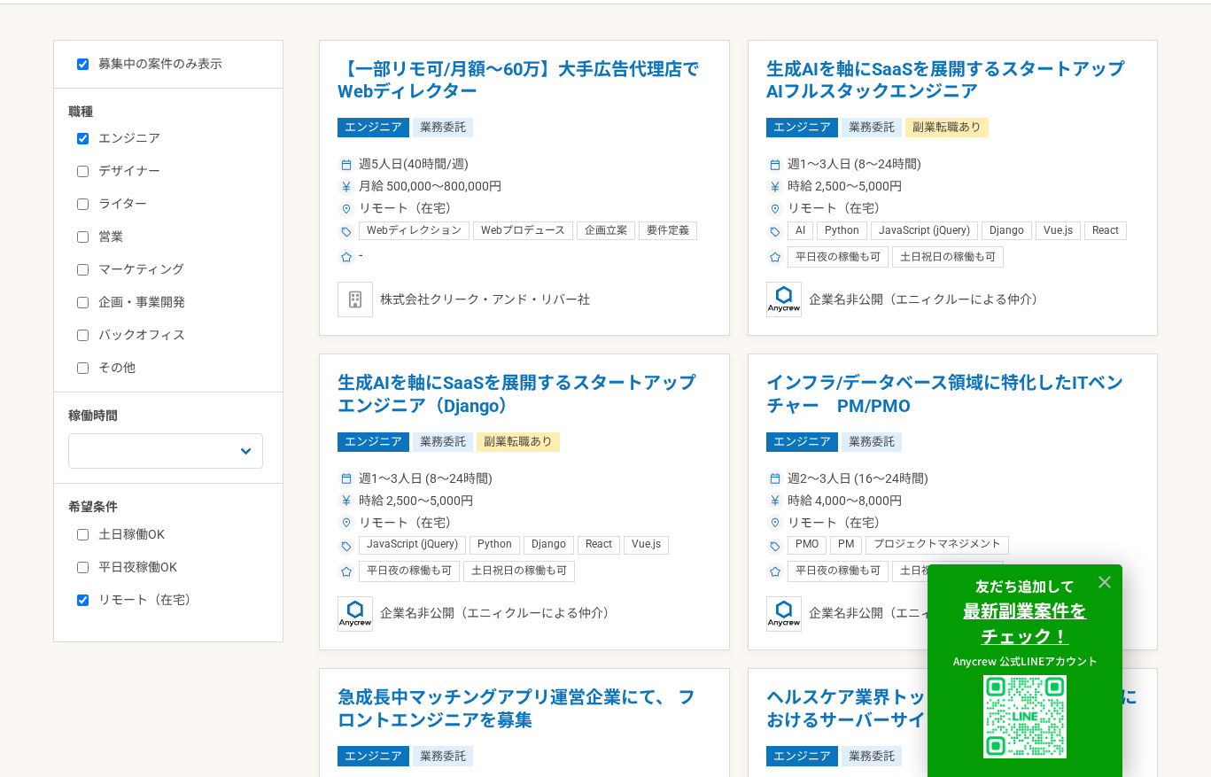
scroll to position [484, 0]
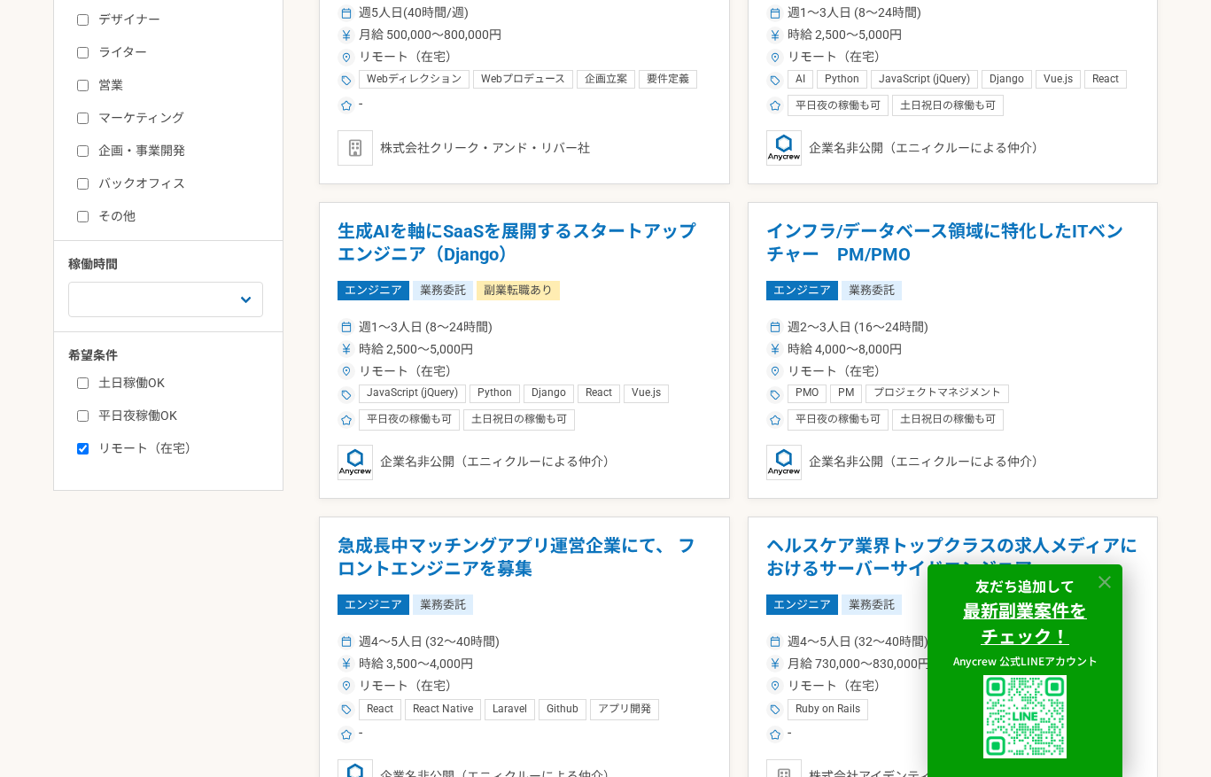
click at [1108, 580] on icon at bounding box center [1105, 582] width 20 height 20
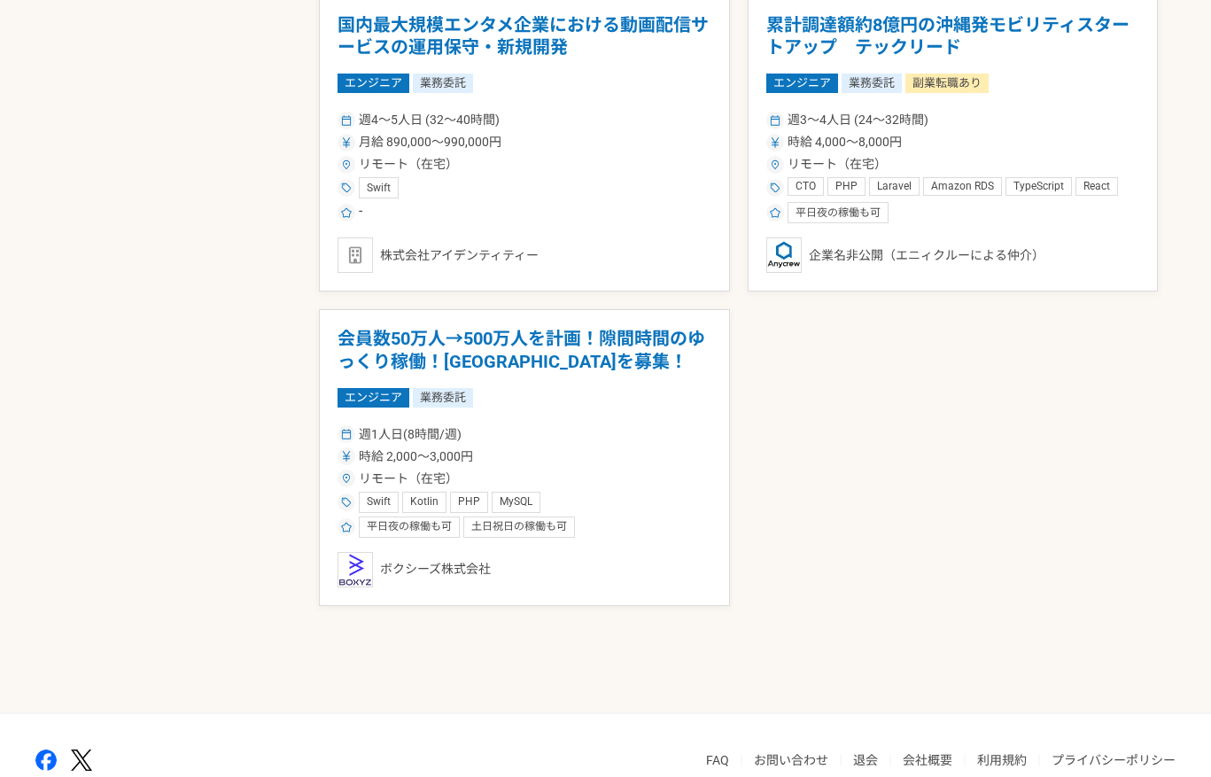
scroll to position [1950, 0]
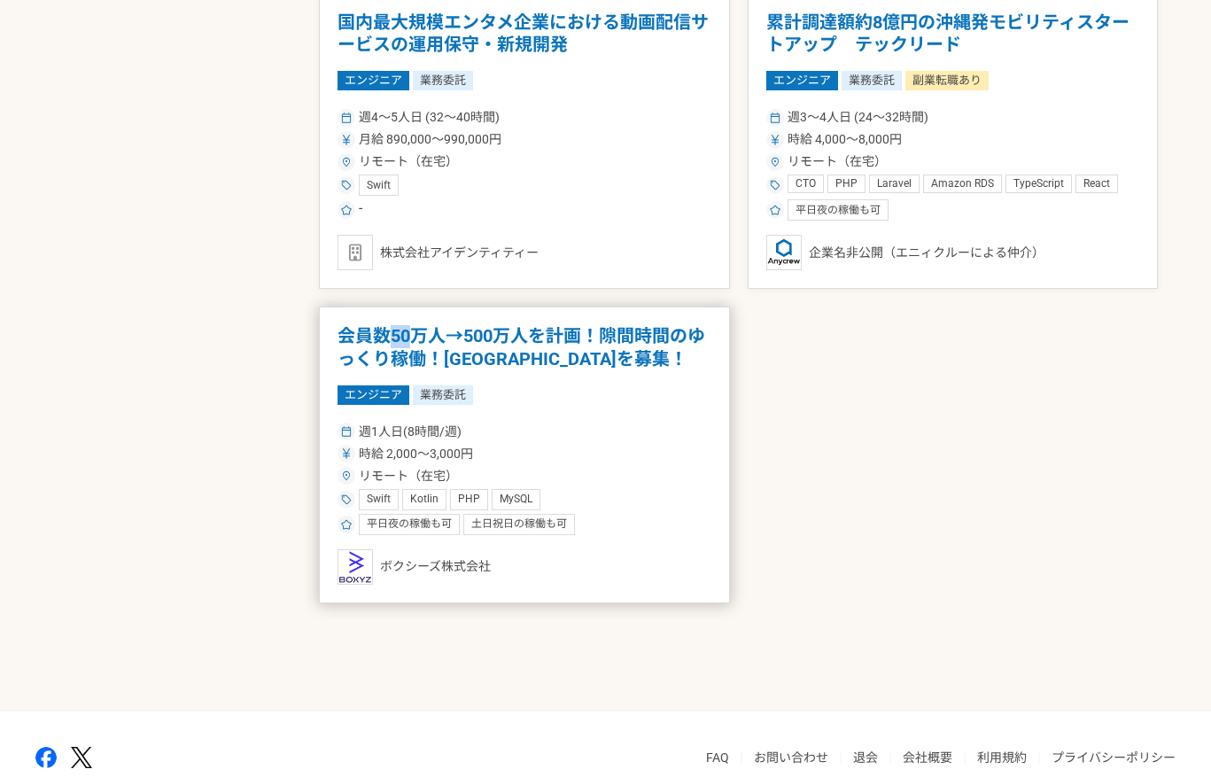
click at [493, 338] on h1 "会員数50万人→500万人を計画！隙間時間のゆっくり稼働！[GEOGRAPHIC_DATA]を募集！" at bounding box center [524, 347] width 374 height 45
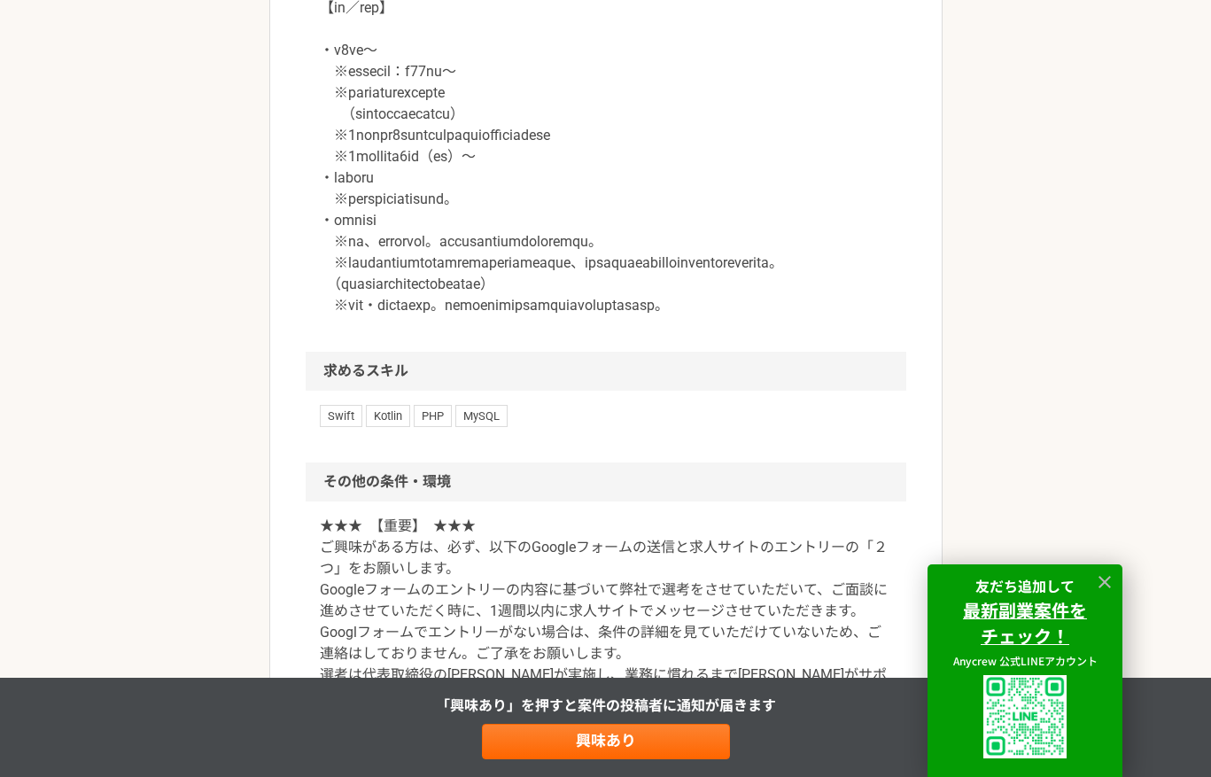
scroll to position [1822, 0]
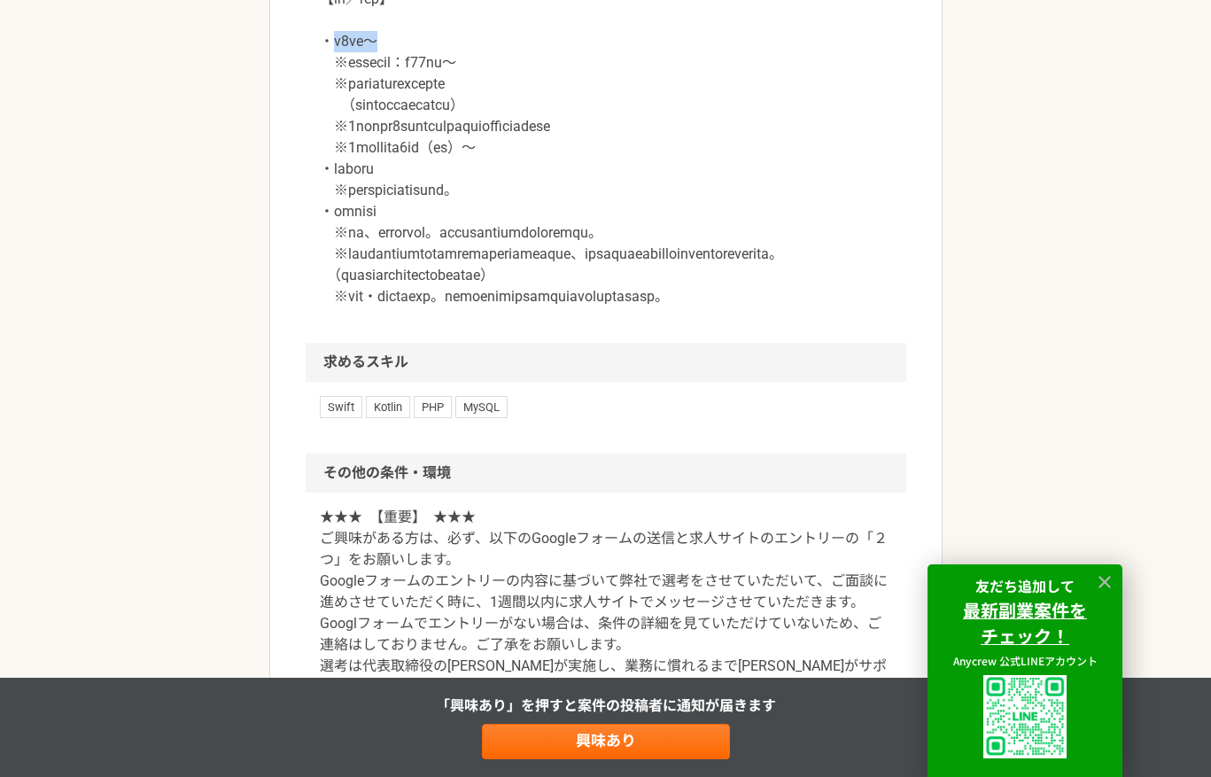
drag, startPoint x: 335, startPoint y: 217, endPoint x: 428, endPoint y: 221, distance: 93.1
click at [427, 221] on p at bounding box center [606, 52] width 572 height 510
click at [310, 343] on div at bounding box center [606, 63] width 601 height 560
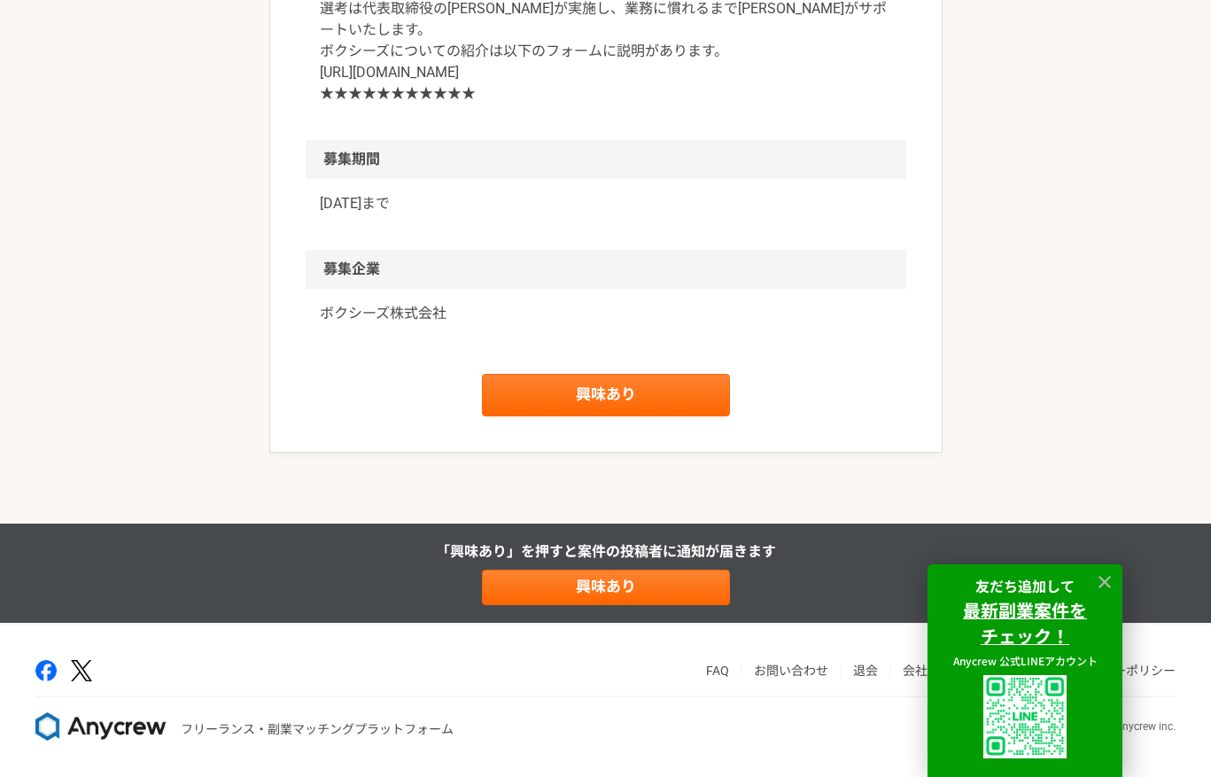
scroll to position [2549, 0]
click at [338, 324] on p "ボクシーズ株式会社" at bounding box center [606, 313] width 572 height 21
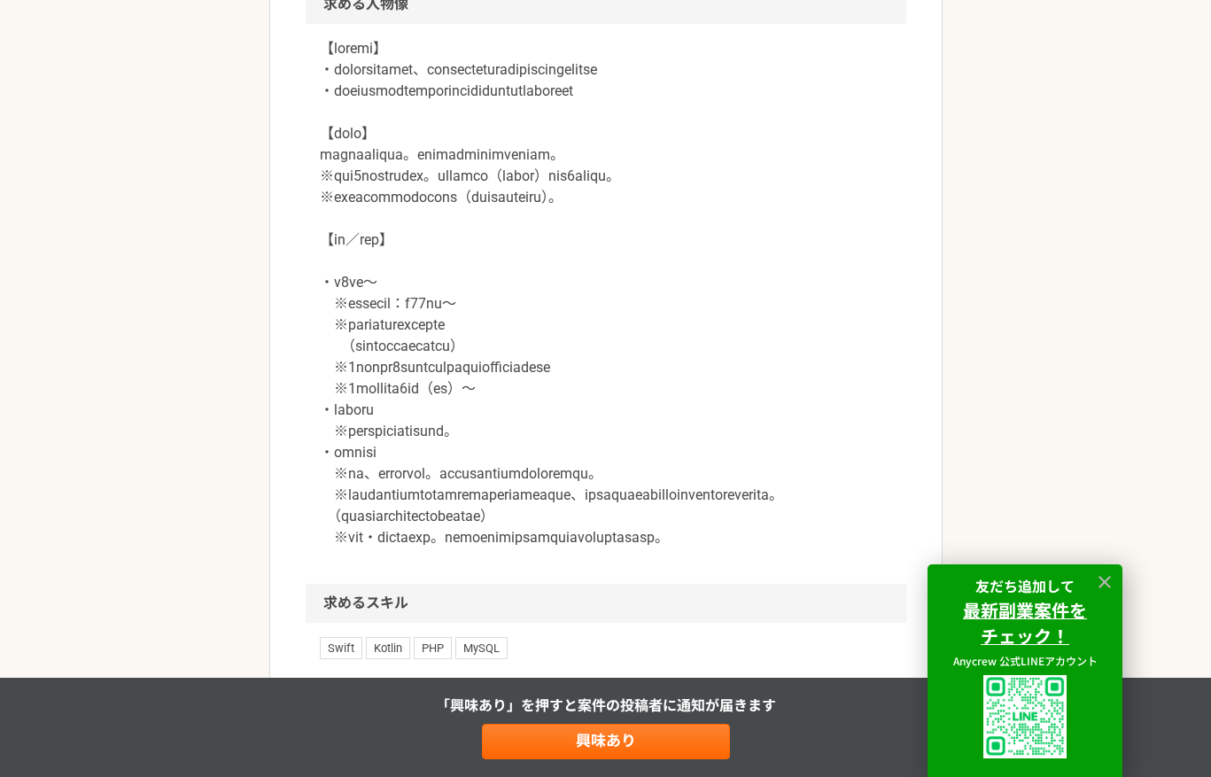
scroll to position [1549, 0]
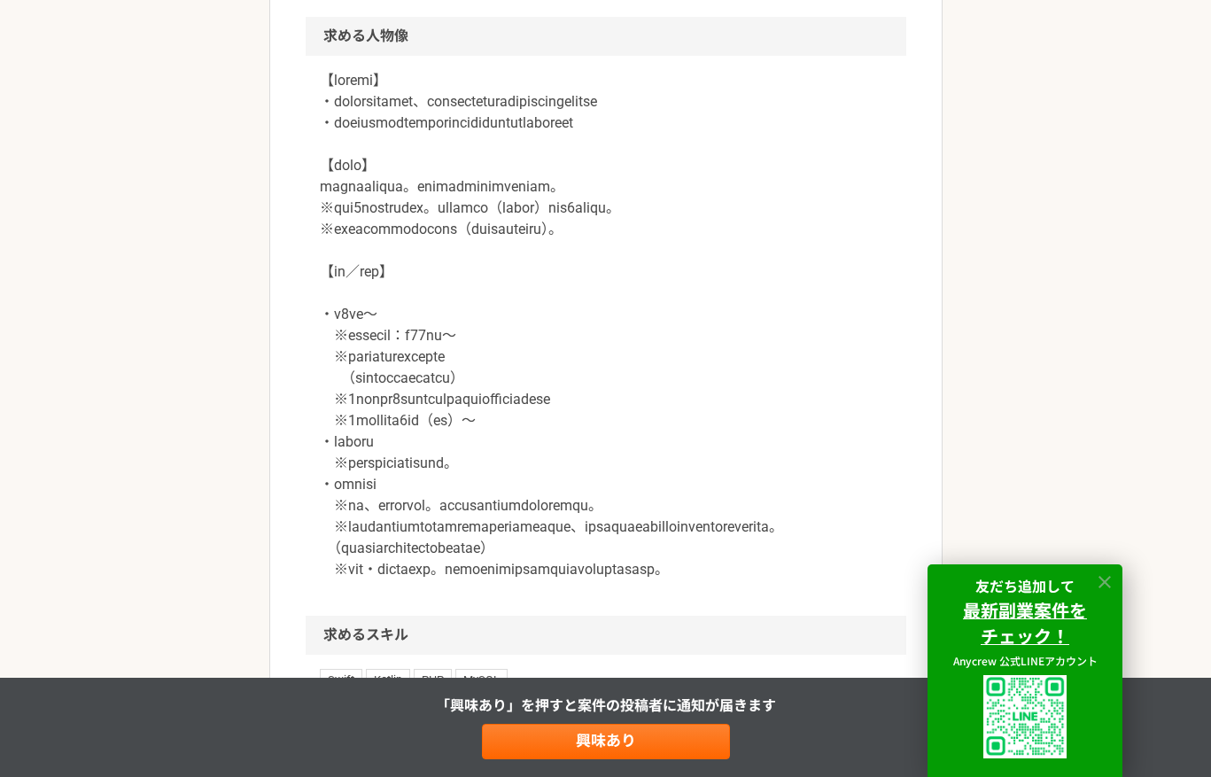
click at [1110, 584] on icon at bounding box center [1105, 582] width 20 height 20
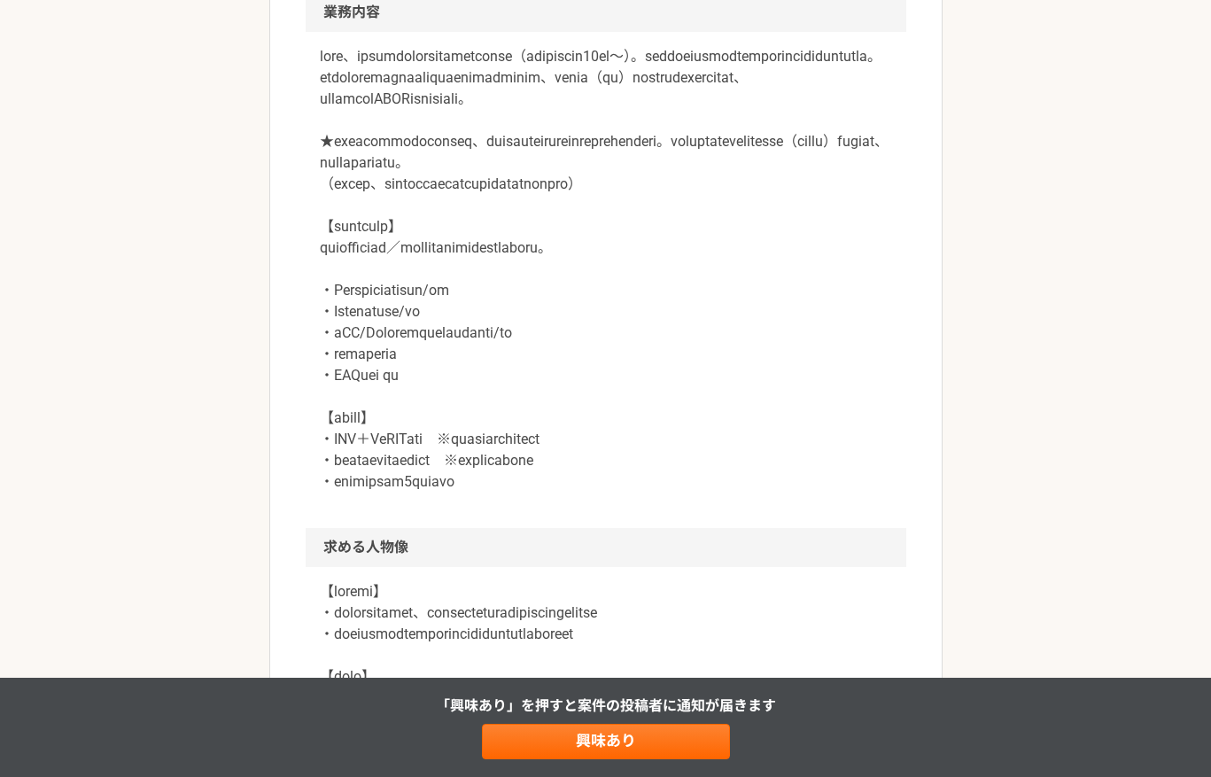
scroll to position [1034, 0]
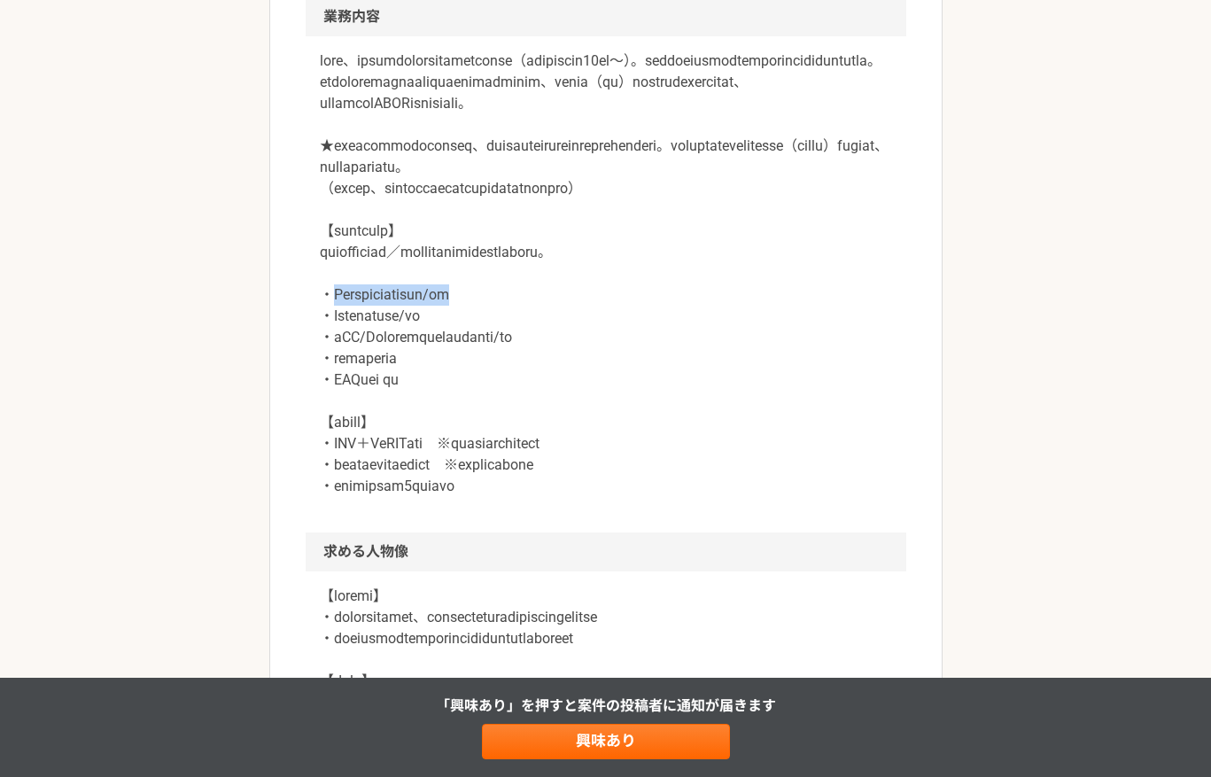
drag, startPoint x: 330, startPoint y: 441, endPoint x: 572, endPoint y: 445, distance: 241.8
click at [572, 445] on p at bounding box center [606, 273] width 572 height 446
click at [610, 446] on p at bounding box center [606, 273] width 572 height 446
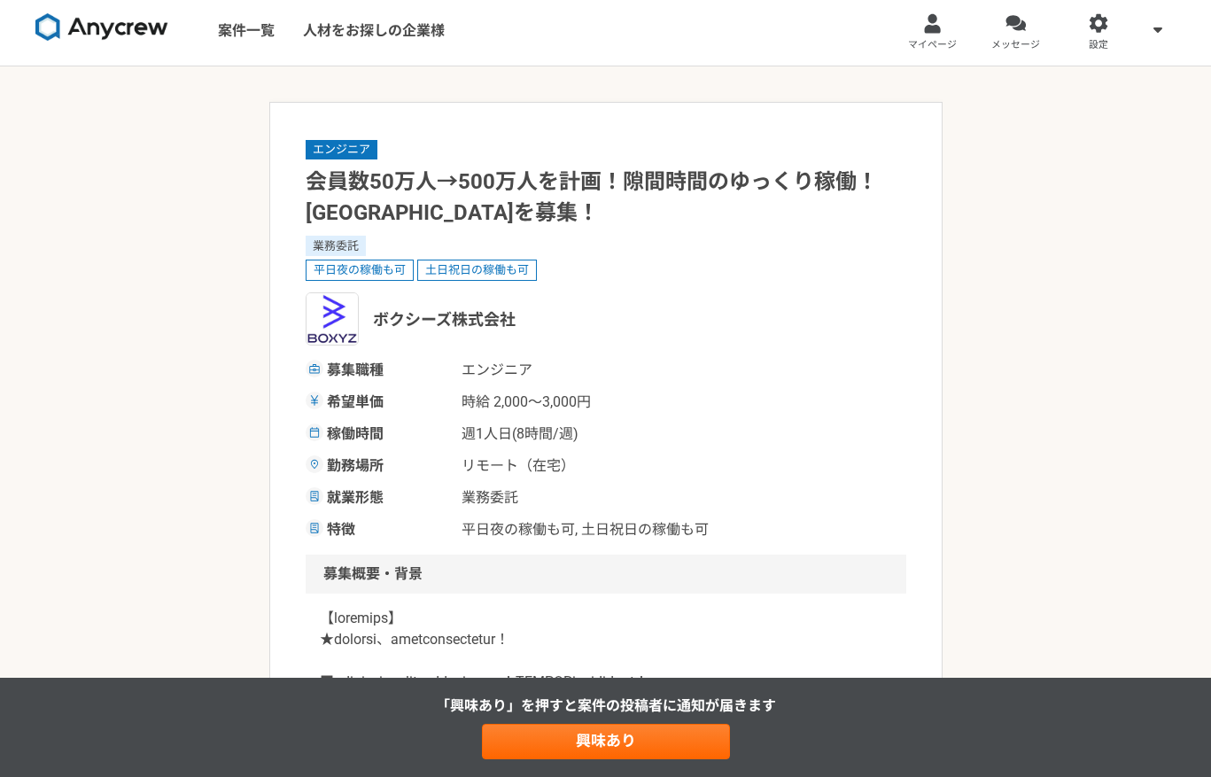
scroll to position [0, 0]
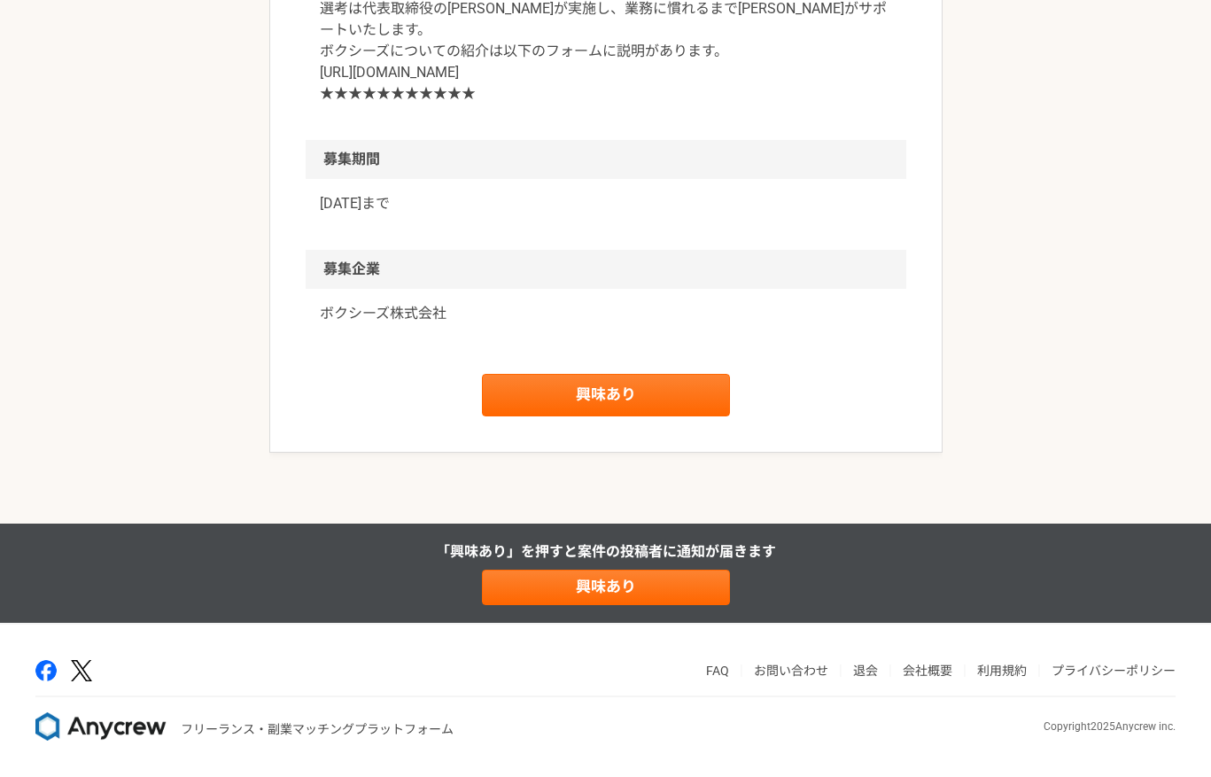
scroll to position [2692, 0]
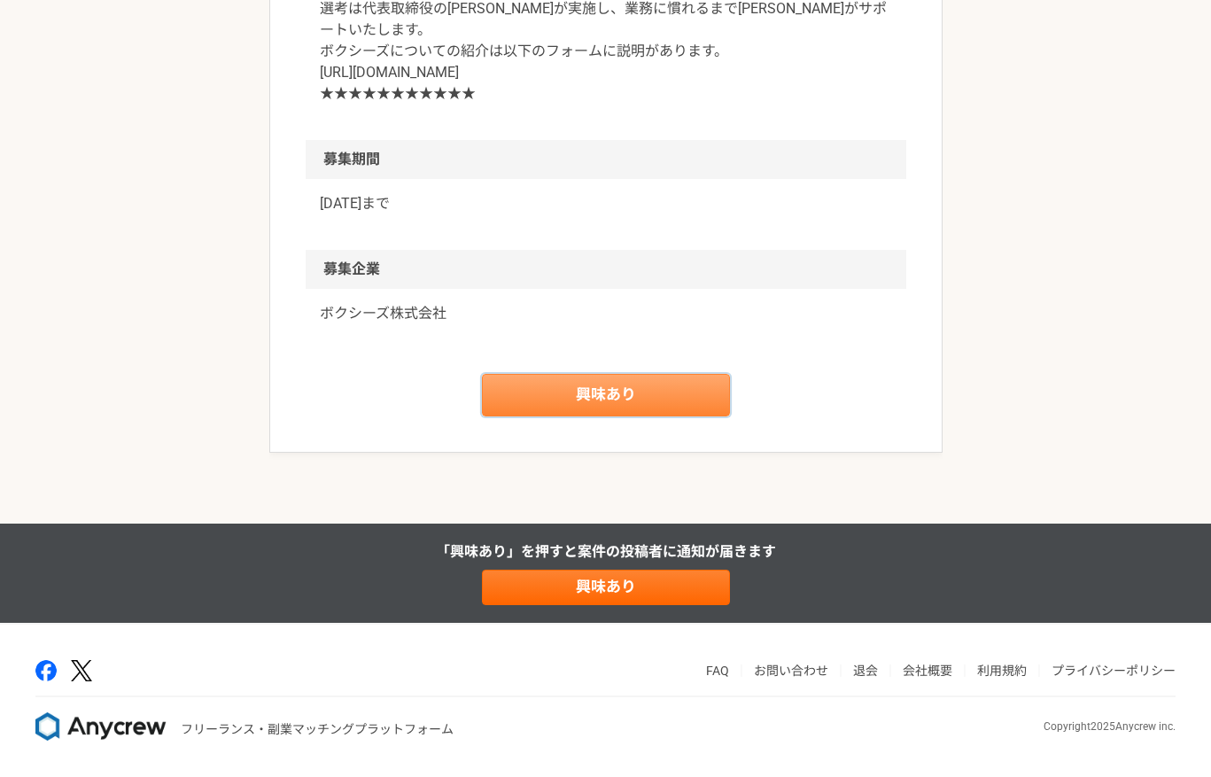
click at [588, 404] on link "興味あり" at bounding box center [606, 395] width 248 height 43
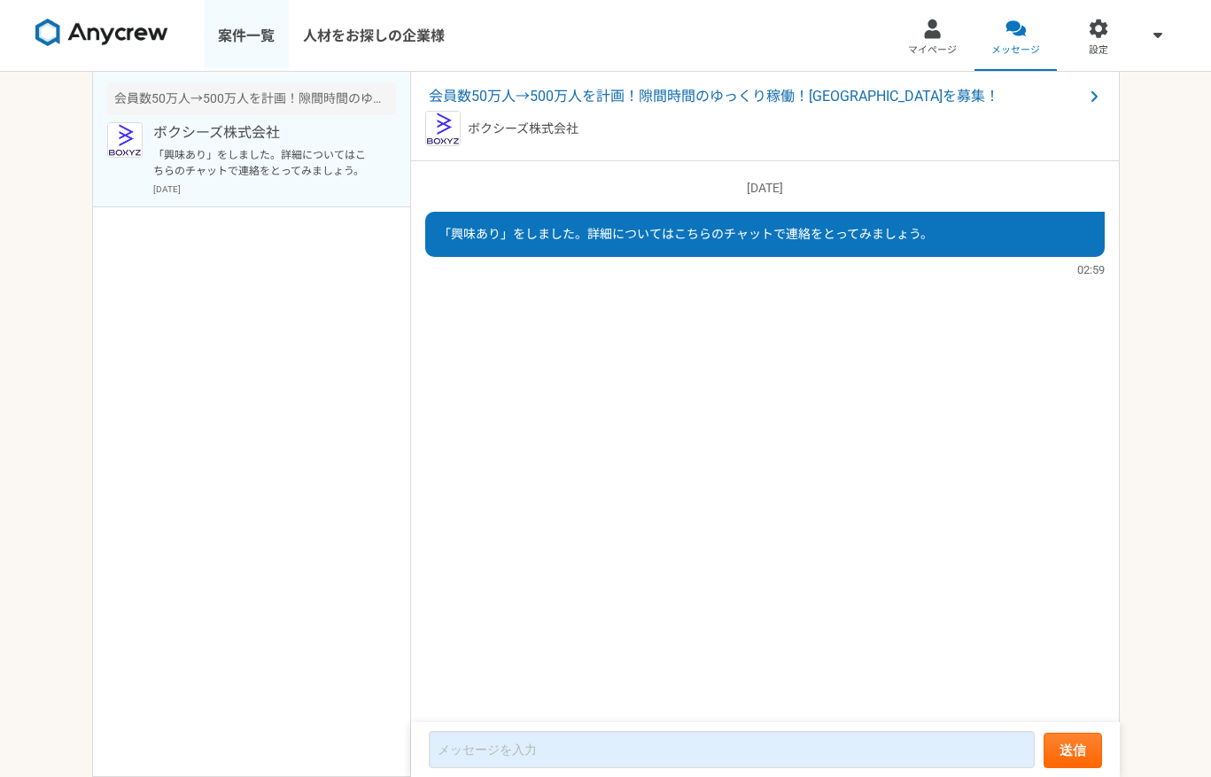
click at [243, 40] on link "案件一覧" at bounding box center [246, 35] width 85 height 71
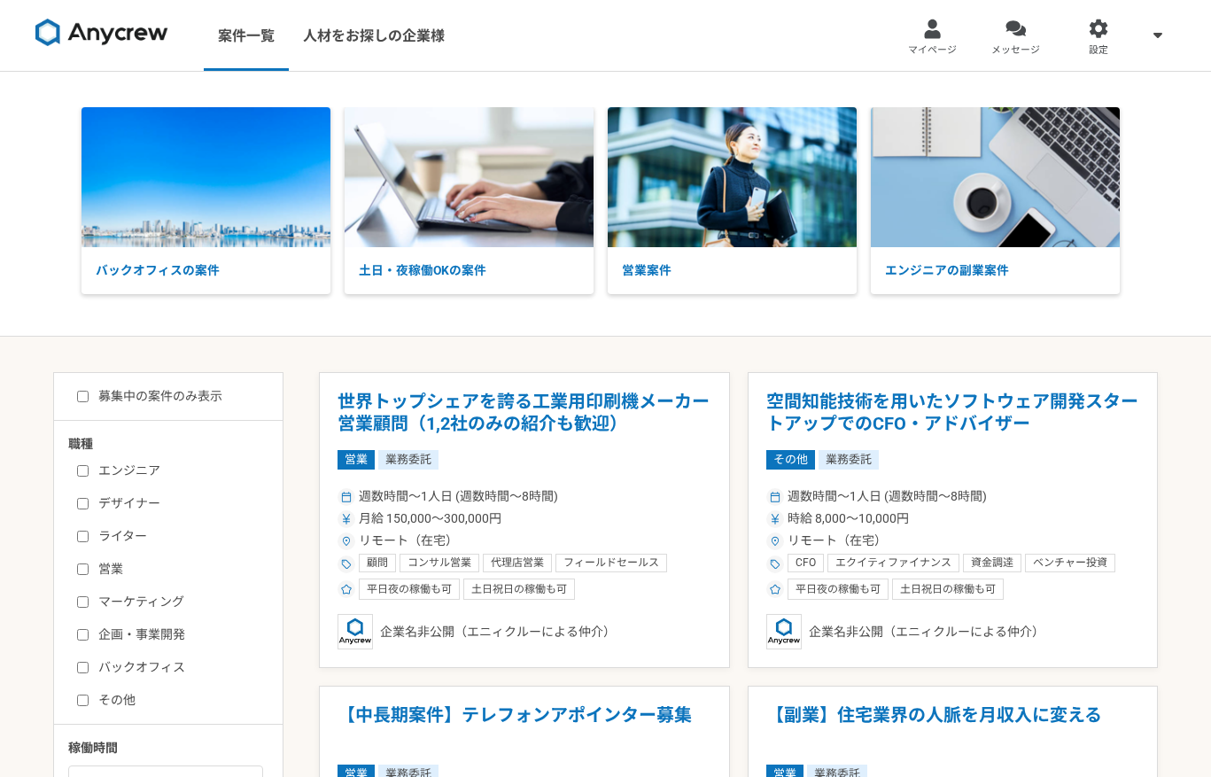
click at [141, 469] on label "エンジニア" at bounding box center [179, 471] width 204 height 19
click at [89, 469] on input "エンジニア" at bounding box center [83, 471] width 12 height 12
checkbox input "true"
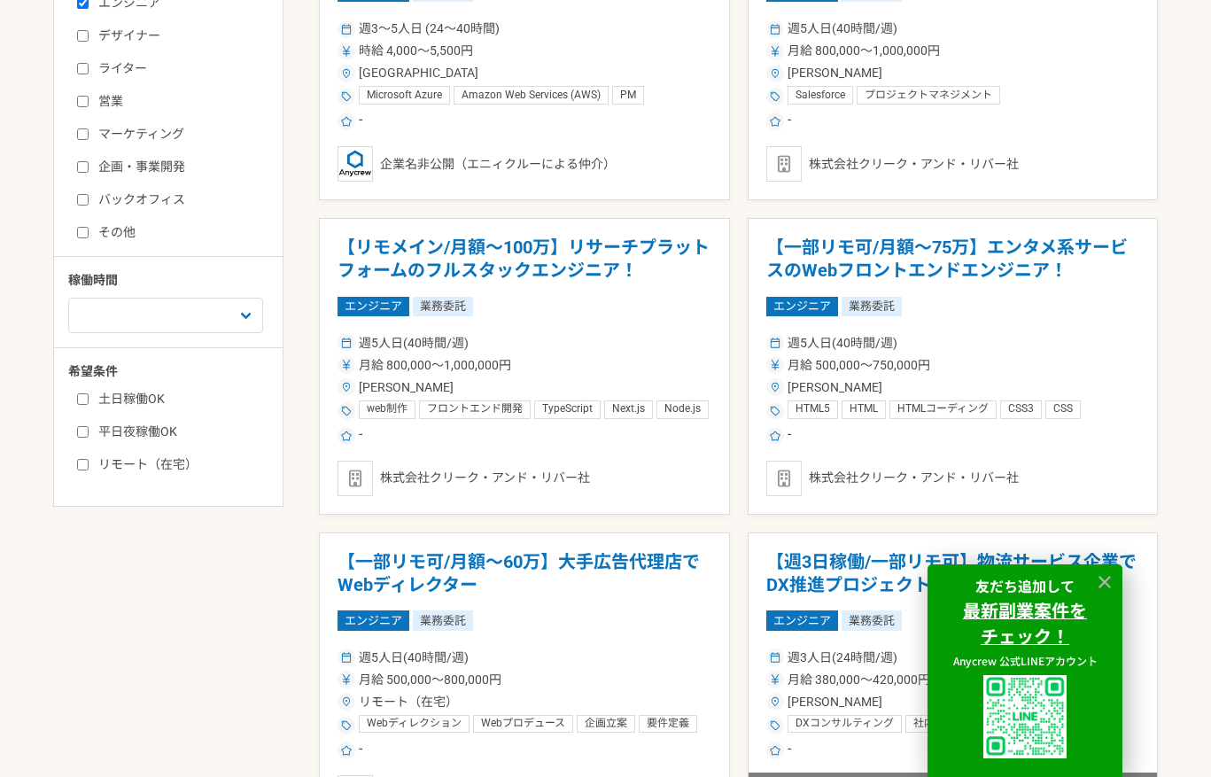
scroll to position [473, 0]
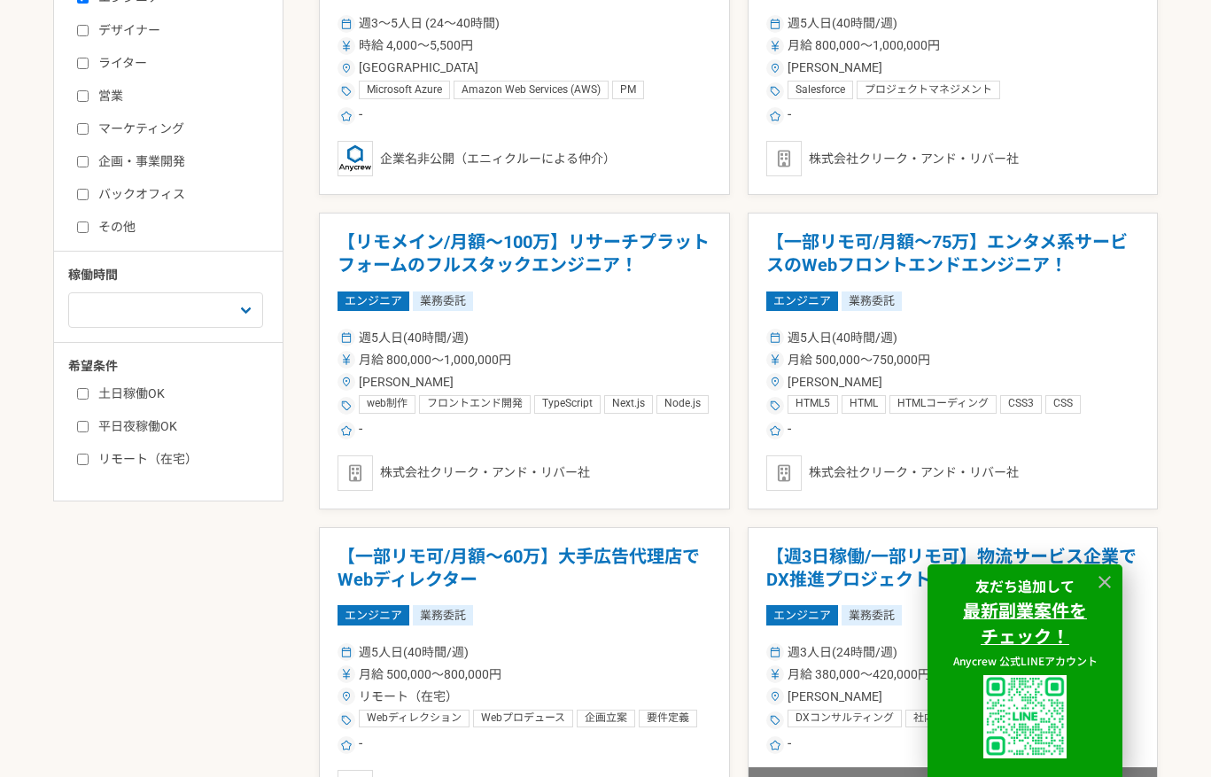
click at [112, 462] on label "リモート（在宅）" at bounding box center [179, 459] width 204 height 19
click at [89, 462] on input "リモート（在宅）" at bounding box center [83, 460] width 12 height 12
checkbox input "true"
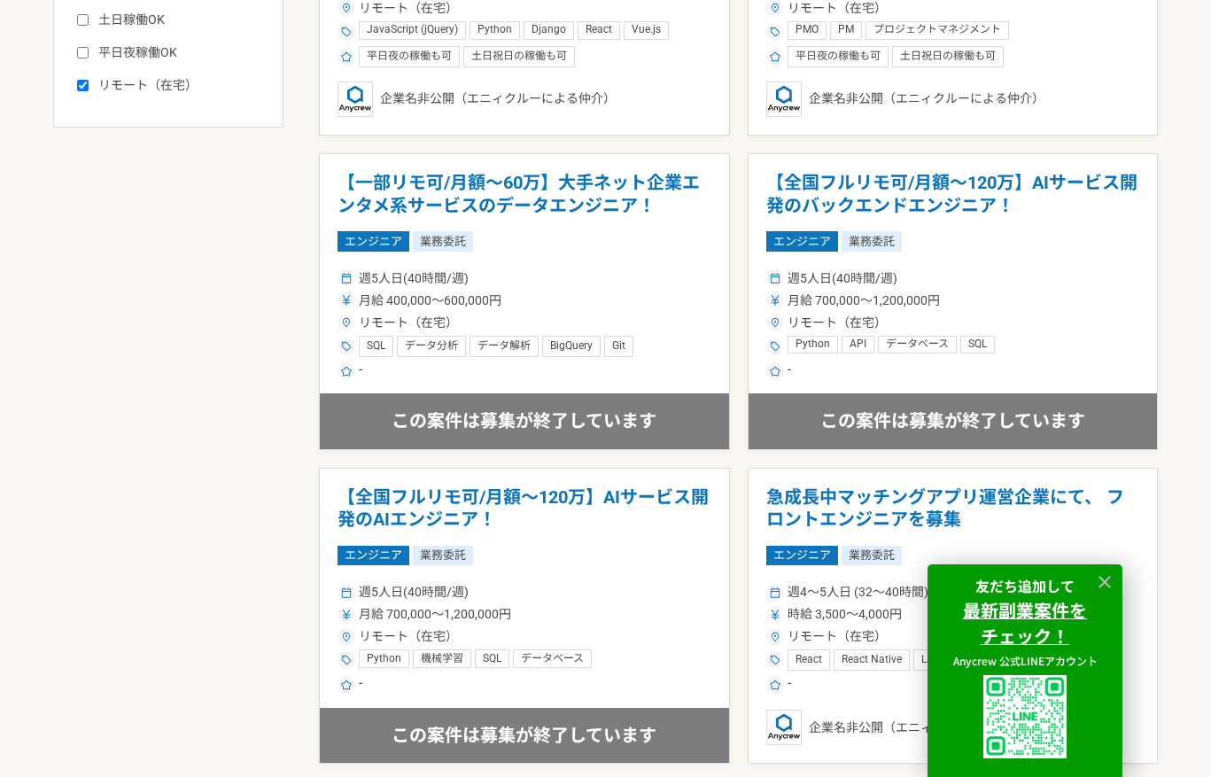
scroll to position [849, 0]
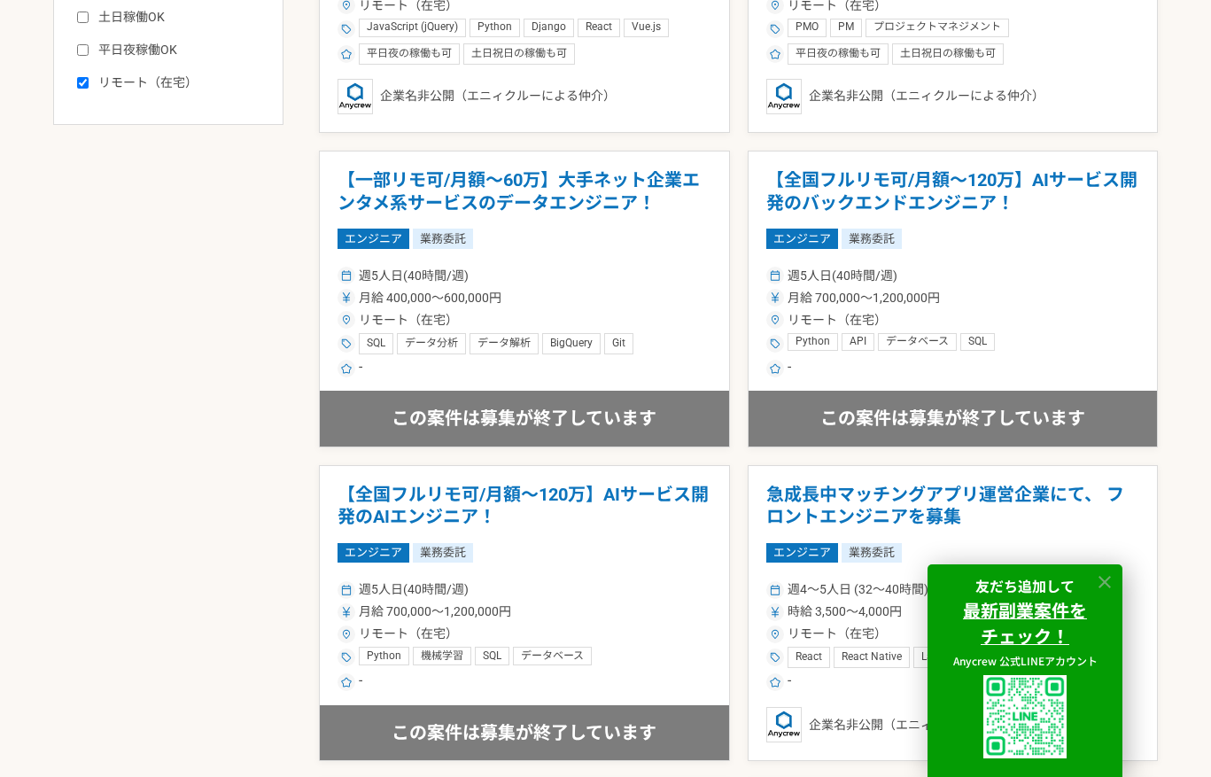
click at [1109, 578] on icon at bounding box center [1105, 582] width 20 height 20
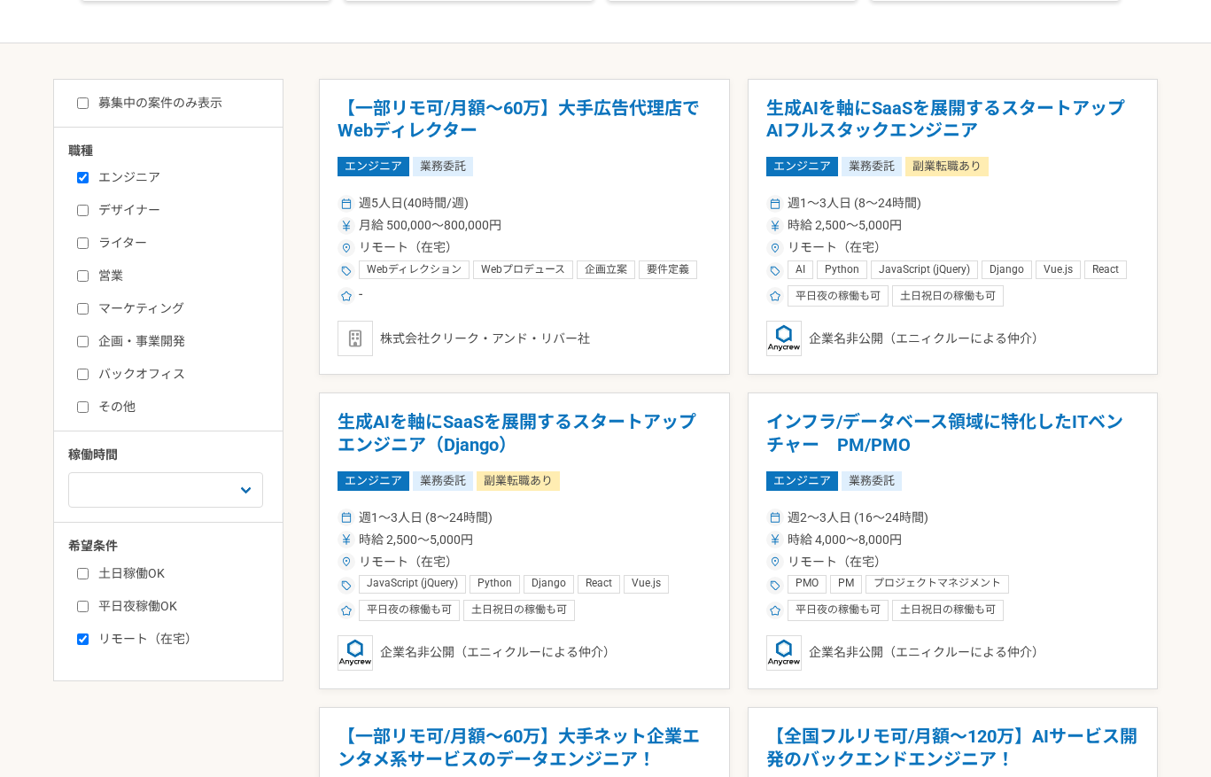
scroll to position [0, 0]
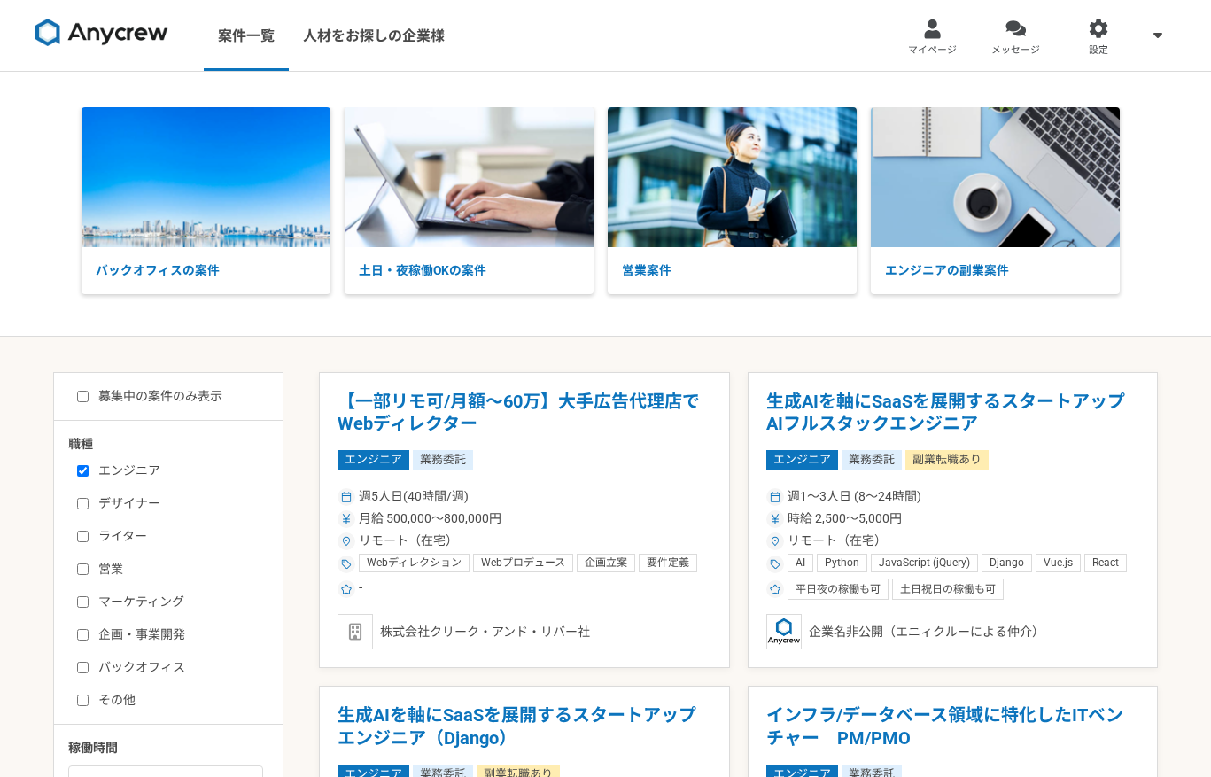
click at [153, 398] on label "募集中の案件のみ表示" at bounding box center [149, 396] width 145 height 19
click at [89, 398] on input "募集中の案件のみ表示" at bounding box center [83, 397] width 12 height 12
checkbox input "true"
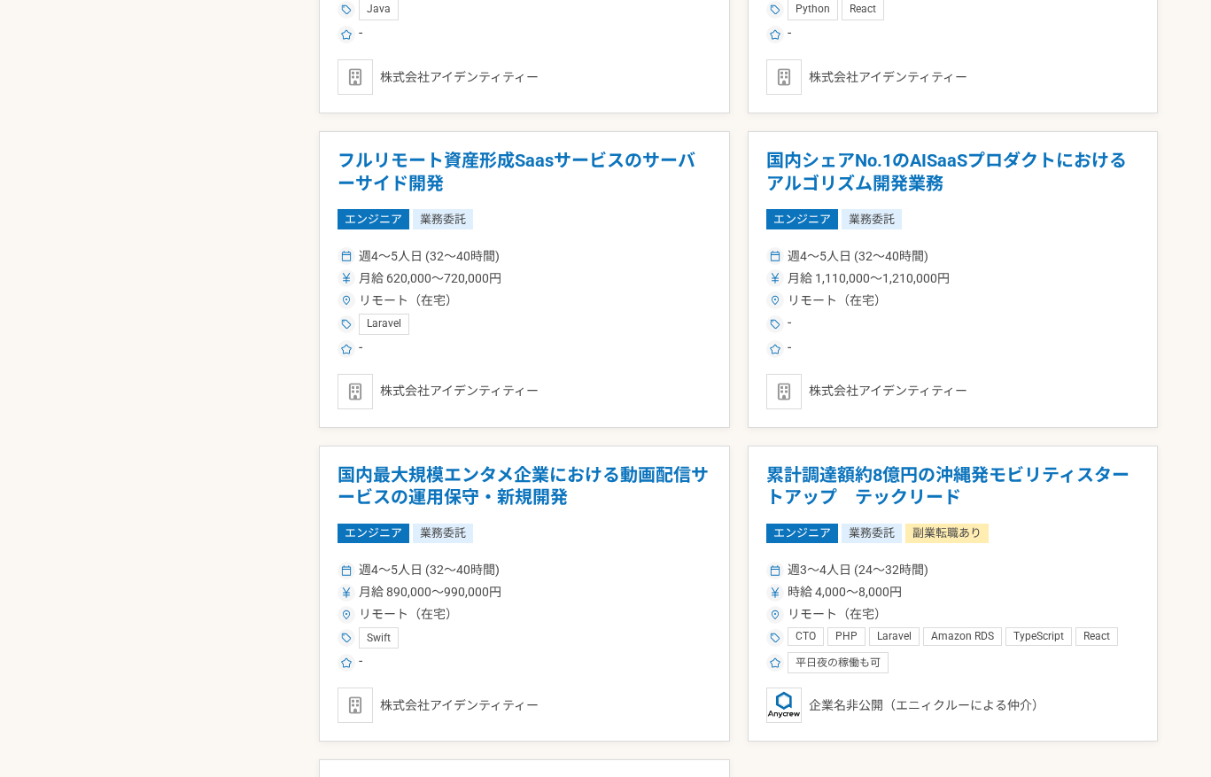
scroll to position [1480, 0]
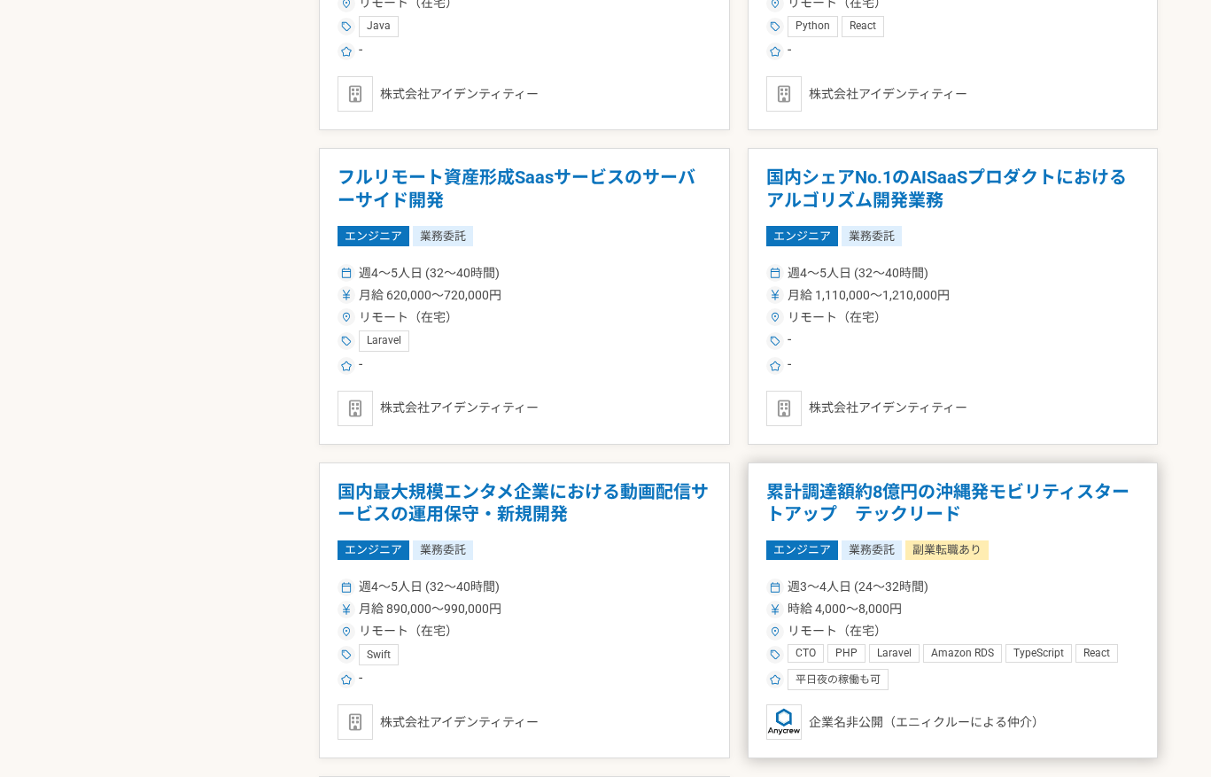
click at [948, 494] on h1 "累計調達額約8億円の沖縄発モビリティスタートアップ　テックリード" at bounding box center [953, 503] width 374 height 45
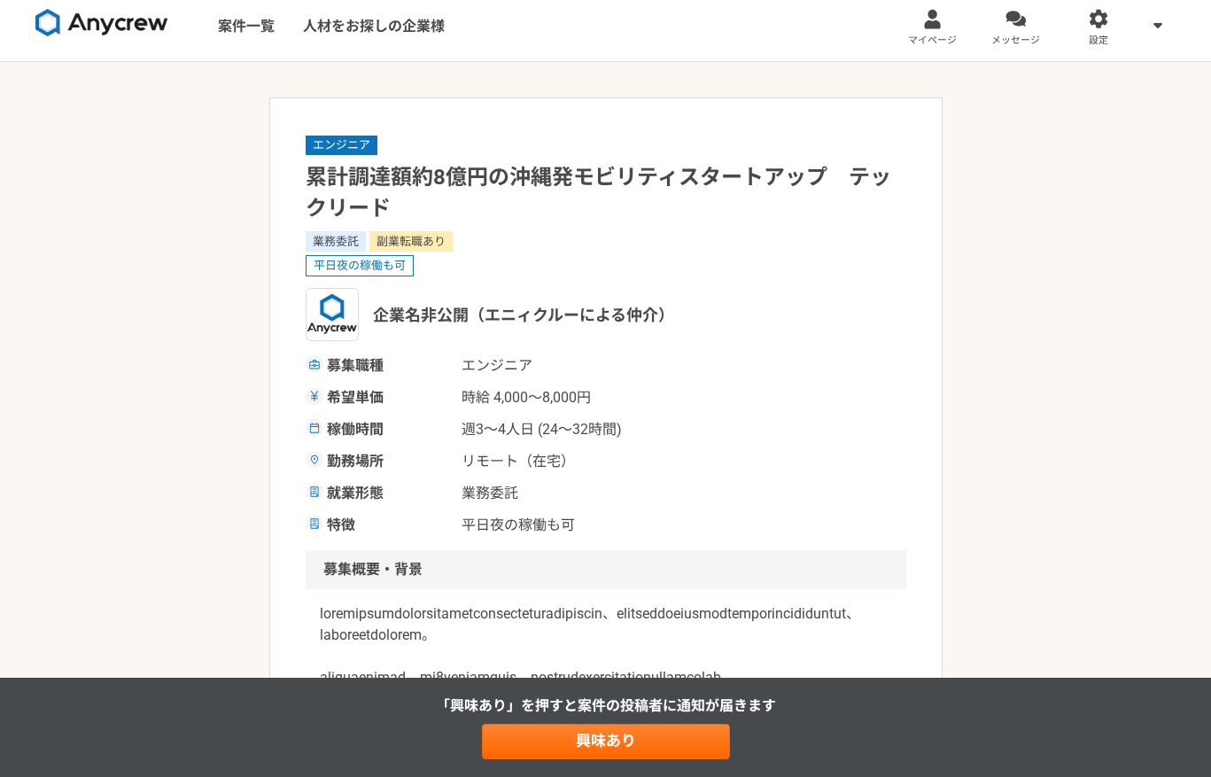
scroll to position [11, 0]
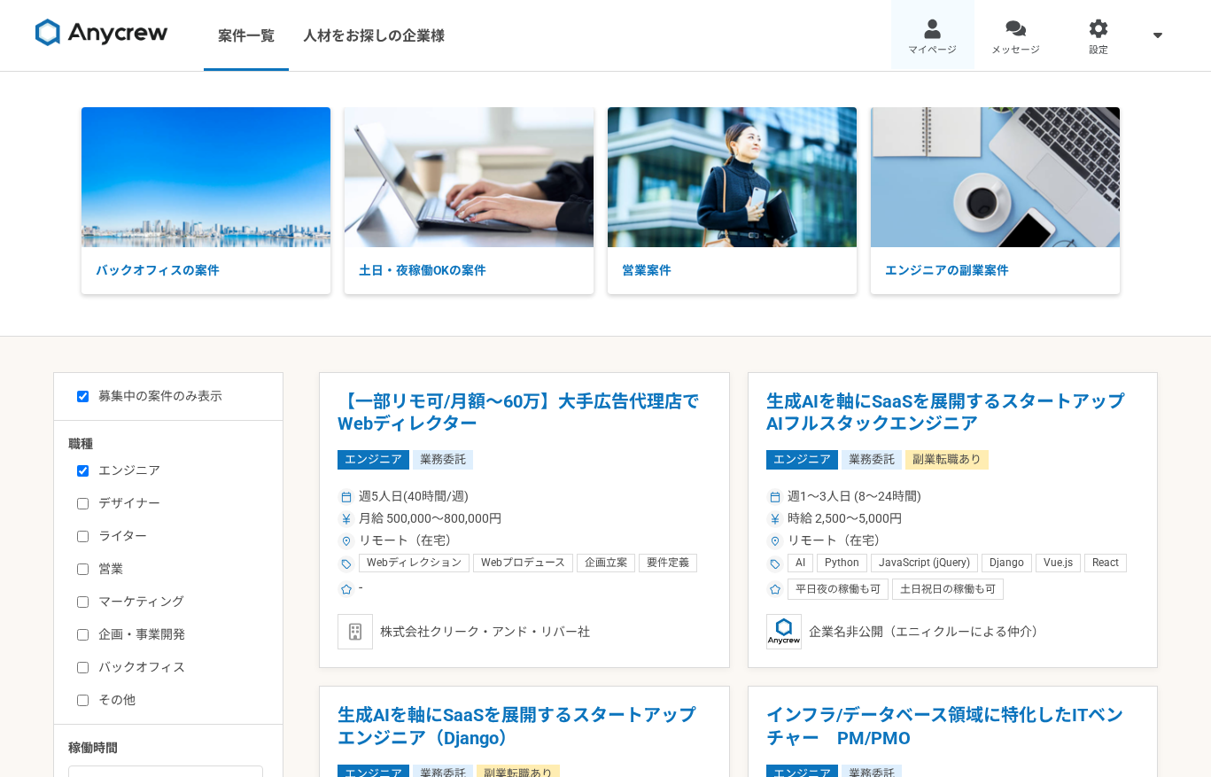
click at [919, 35] on link "マイページ" at bounding box center [932, 35] width 83 height 71
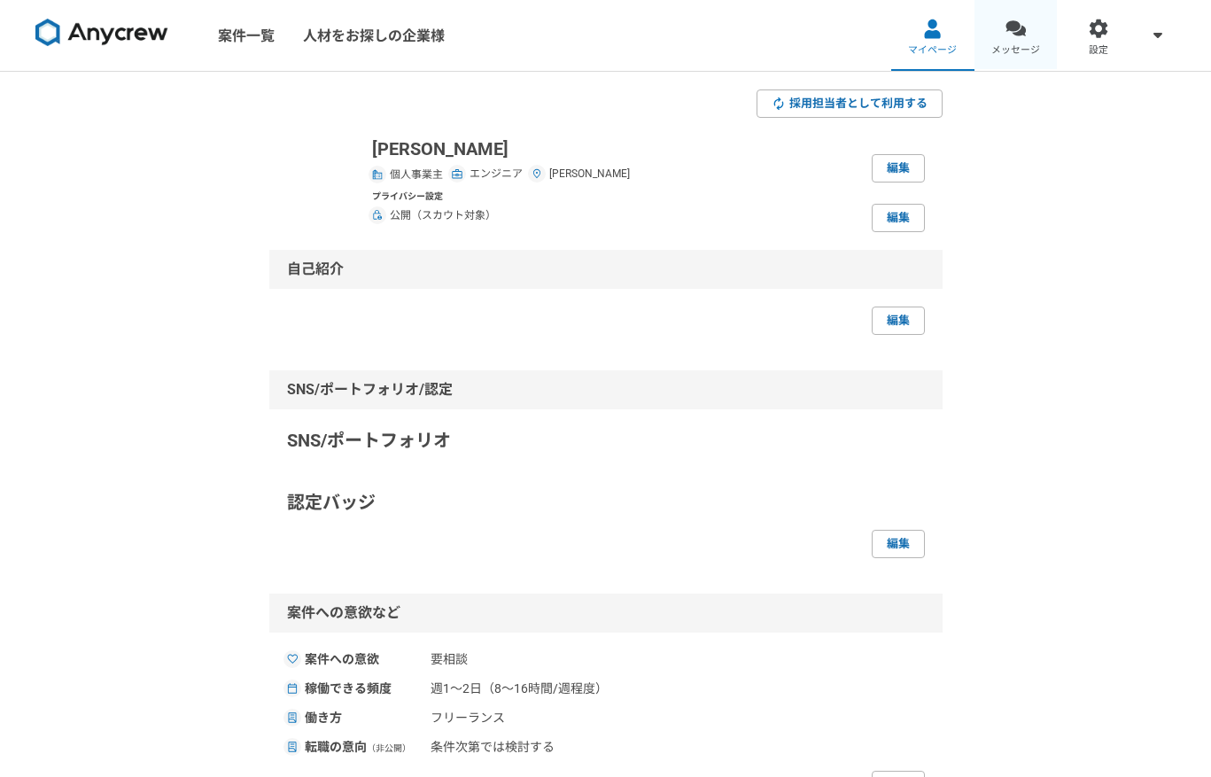
click at [1024, 39] on link "メッセージ" at bounding box center [1015, 35] width 83 height 71
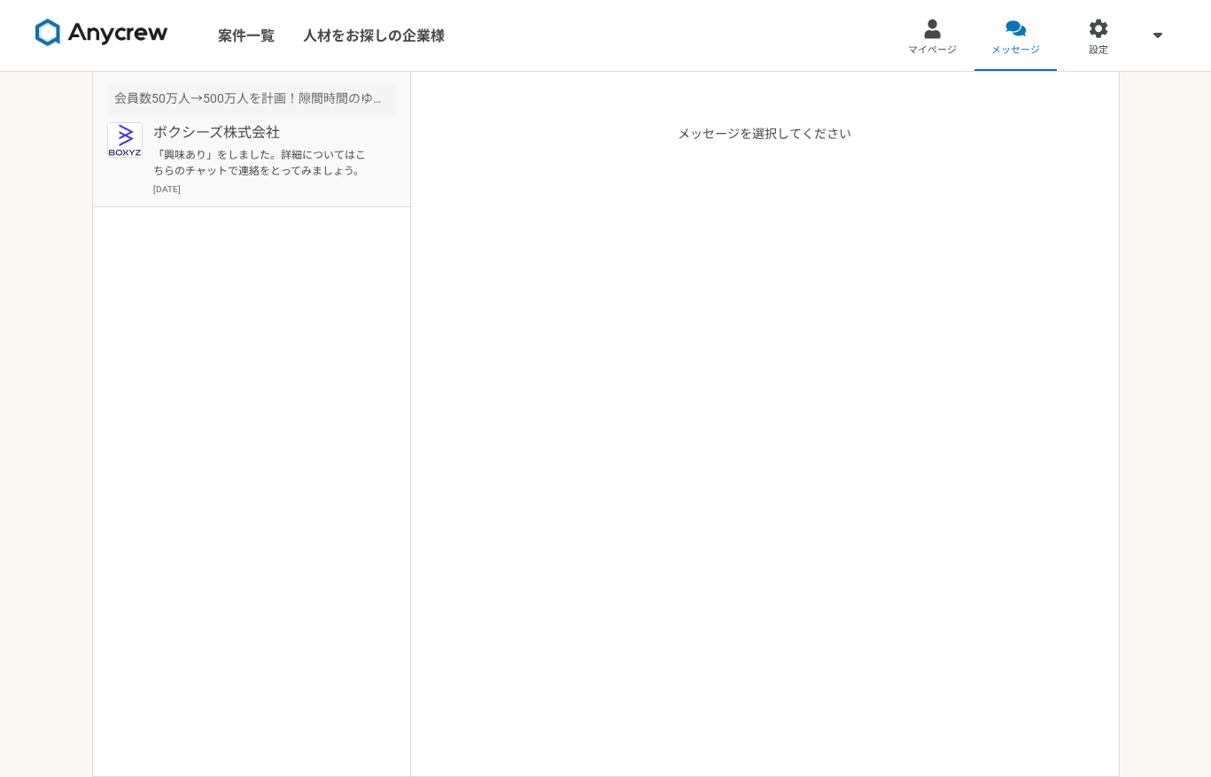
click at [337, 173] on p "「興味あり」をしました。詳細についてはこちらのチャットで連絡をとってみましょう。" at bounding box center [262, 163] width 219 height 32
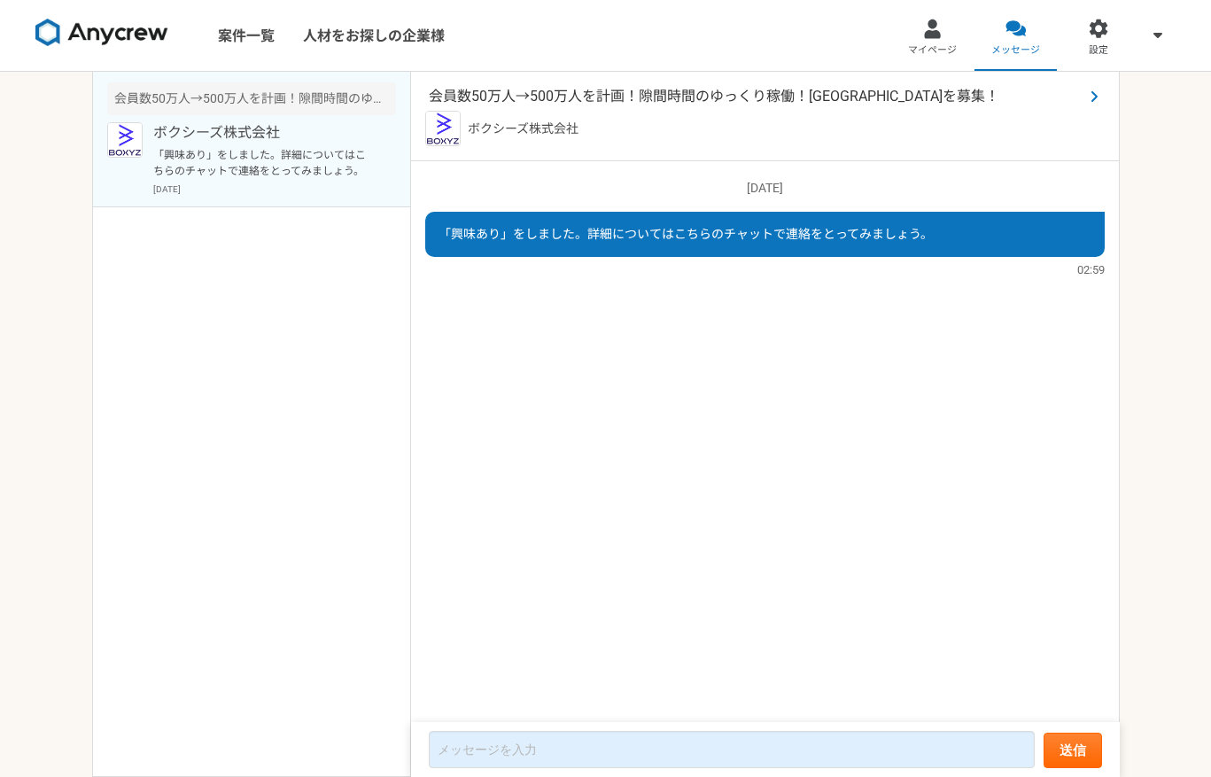
click at [536, 93] on span "会員数50万人→500万人を計画！隙間時間のゆっくり稼働！[GEOGRAPHIC_DATA]を募集！" at bounding box center [756, 96] width 655 height 21
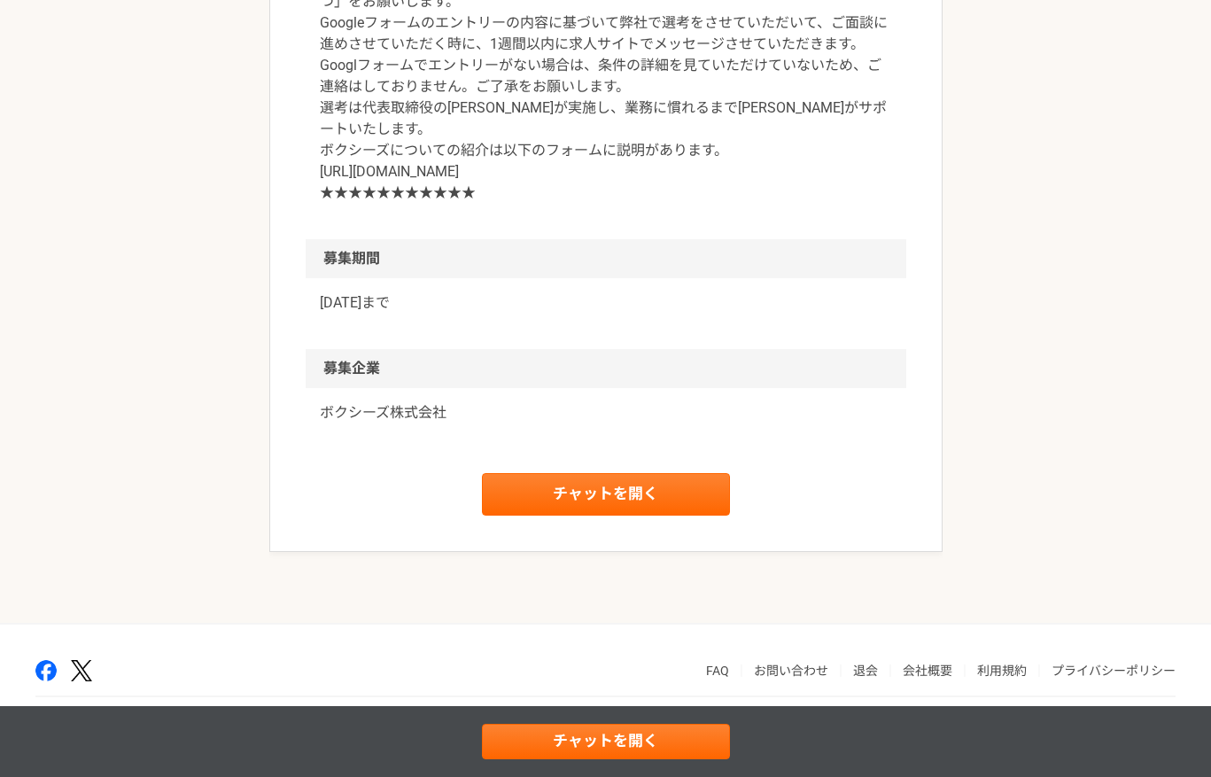
scroll to position [2445, 0]
drag, startPoint x: 322, startPoint y: 318, endPoint x: 624, endPoint y: 329, distance: 302.2
click at [624, 204] on p "★★★　【重要】　★★★ ご興味がある方は、必ず、以下のGoogleフォームの送信と求人サイトのエントリーの「２つ」をお願いします。 Googleフォームのエ…" at bounding box center [606, 76] width 572 height 255
